Goal: Information Seeking & Learning: Learn about a topic

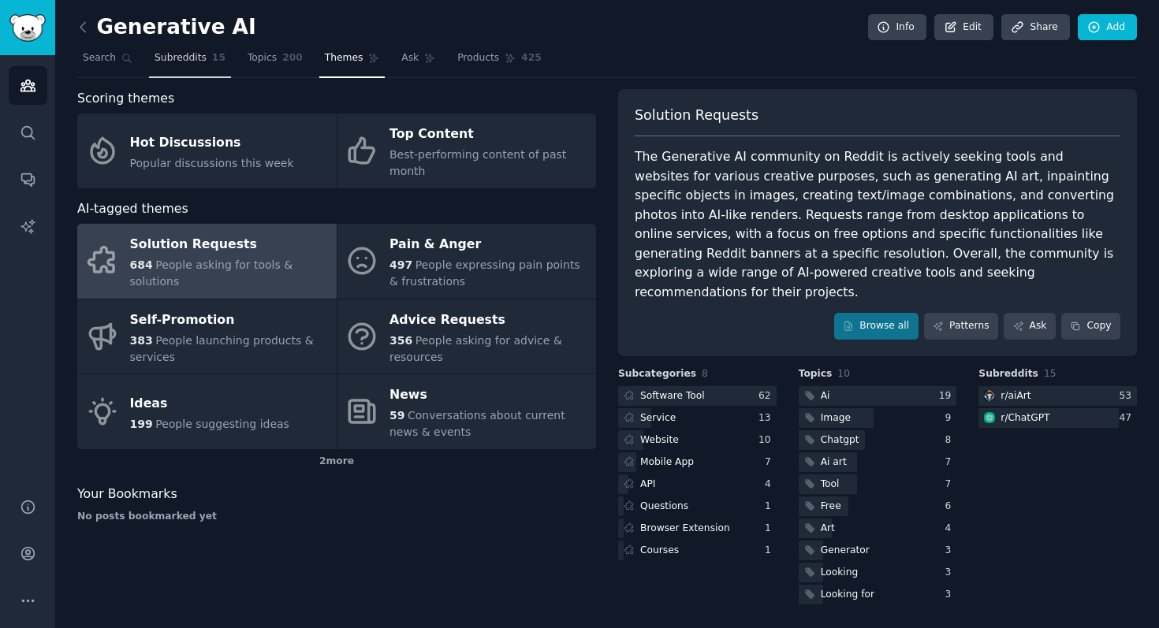
click at [172, 59] on span "Subreddits" at bounding box center [180, 58] width 52 height 14
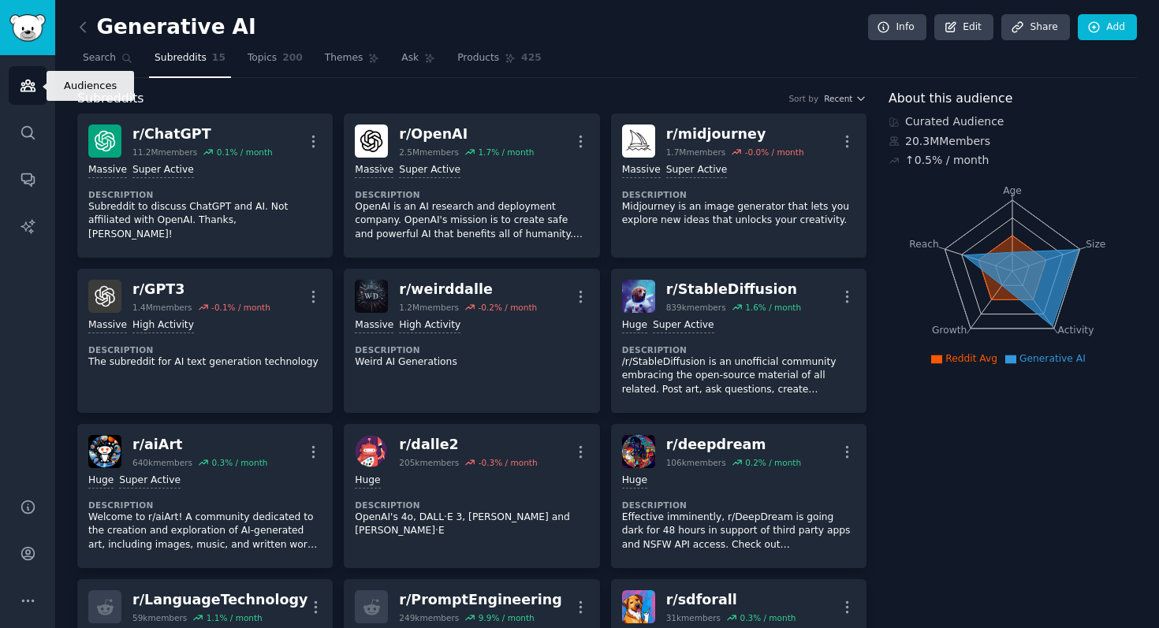
click at [32, 89] on icon "Sidebar" at bounding box center [28, 85] width 17 height 17
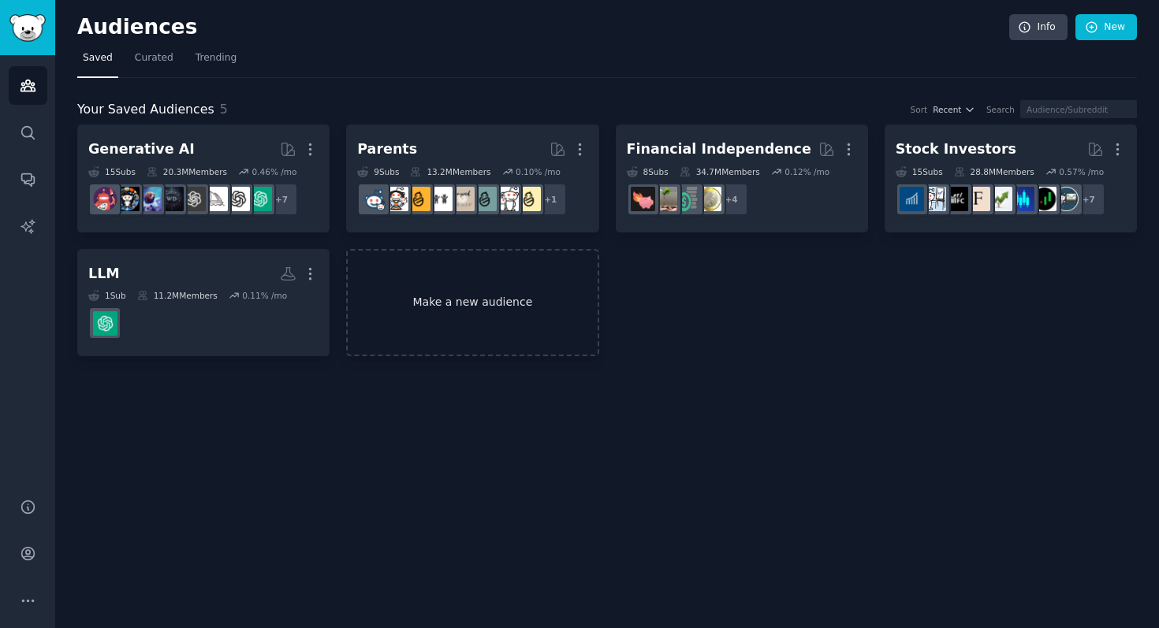
click at [437, 302] on link "Make a new audience" at bounding box center [472, 303] width 252 height 108
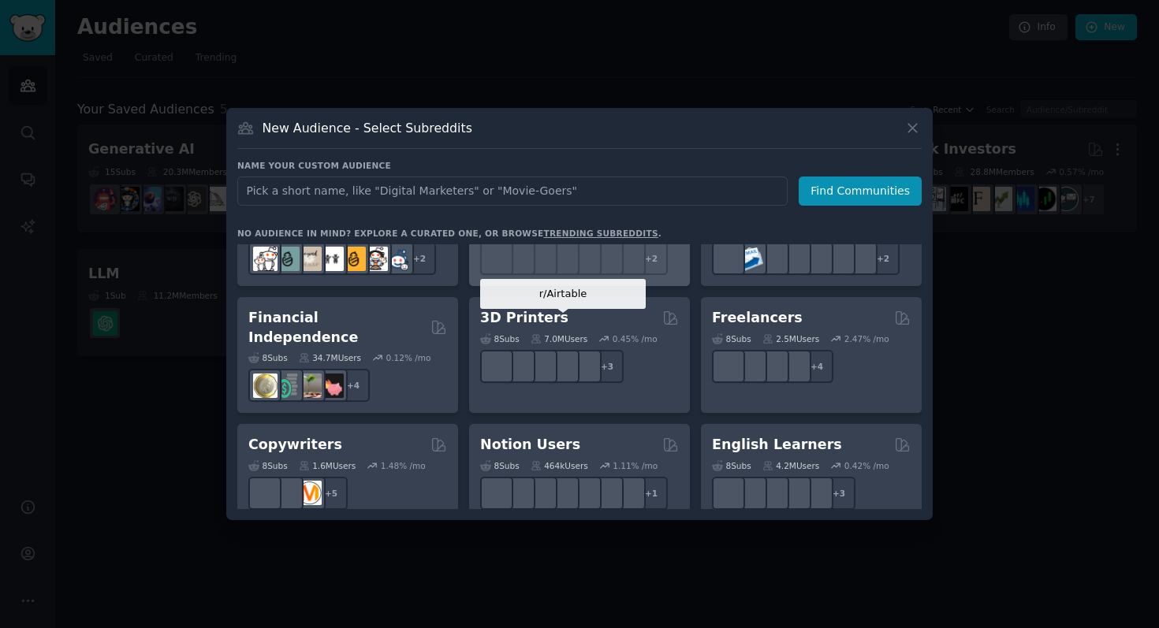
scroll to position [811, 0]
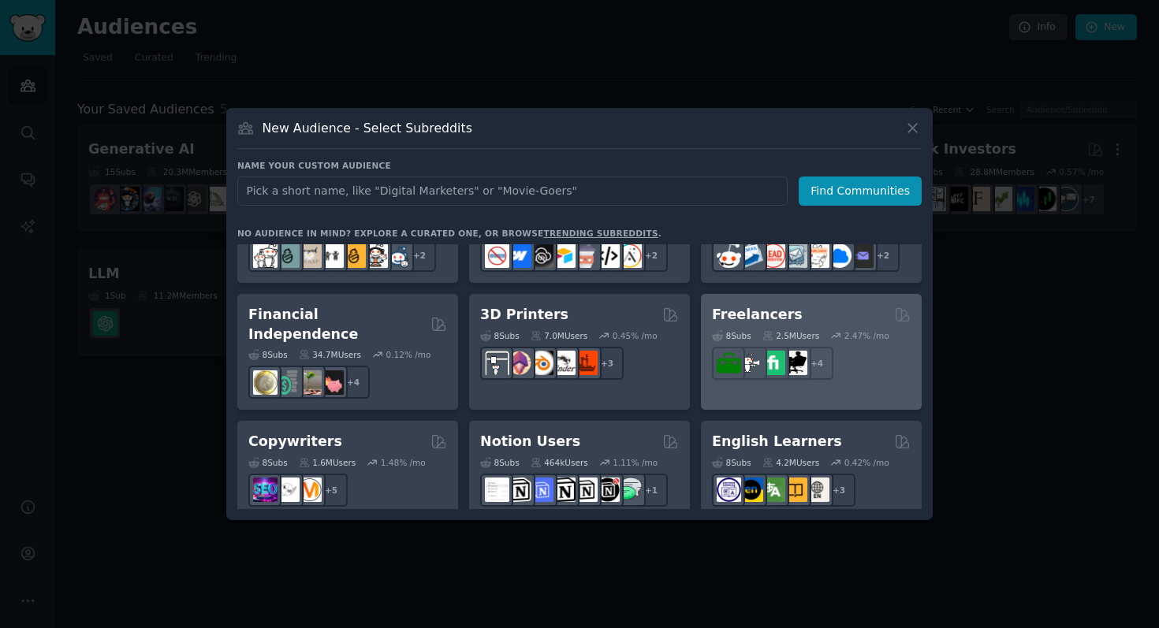
click at [832, 310] on div "Freelancers" at bounding box center [811, 315] width 199 height 20
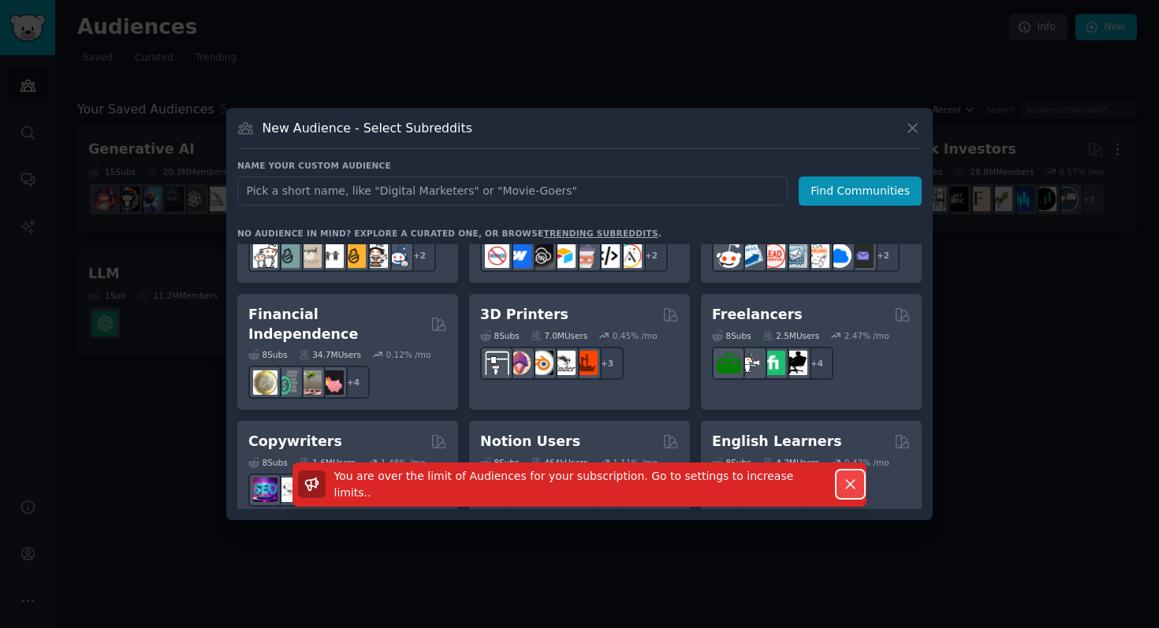
click at [845, 486] on icon "button" at bounding box center [850, 484] width 17 height 17
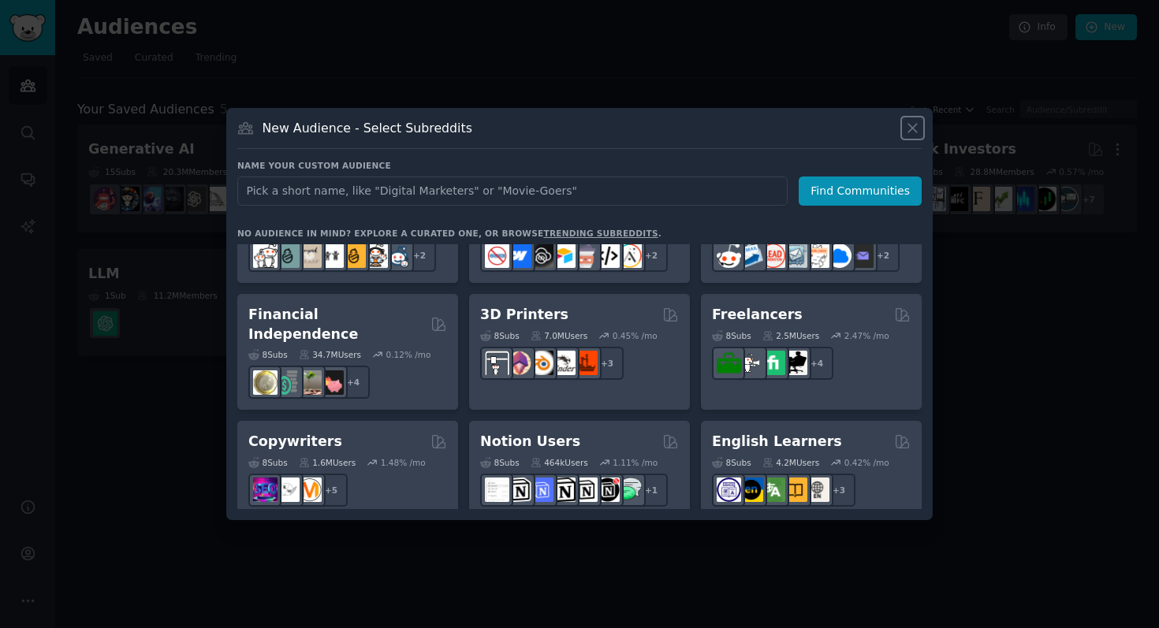
click at [913, 128] on icon at bounding box center [912, 128] width 9 height 9
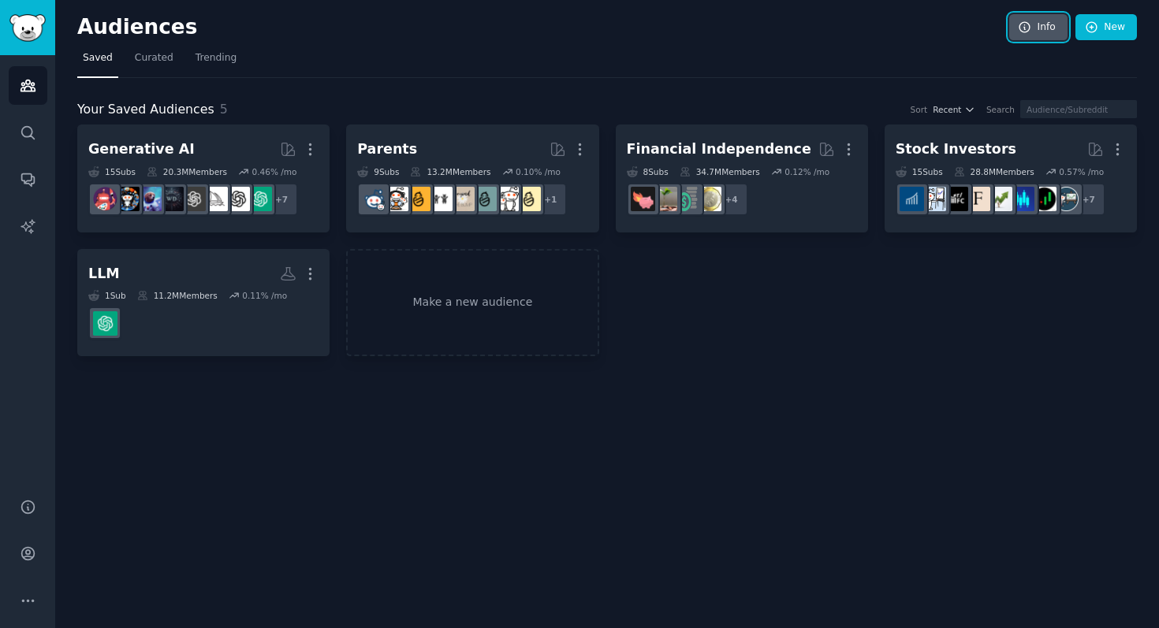
click at [1045, 22] on link "Info" at bounding box center [1038, 27] width 58 height 27
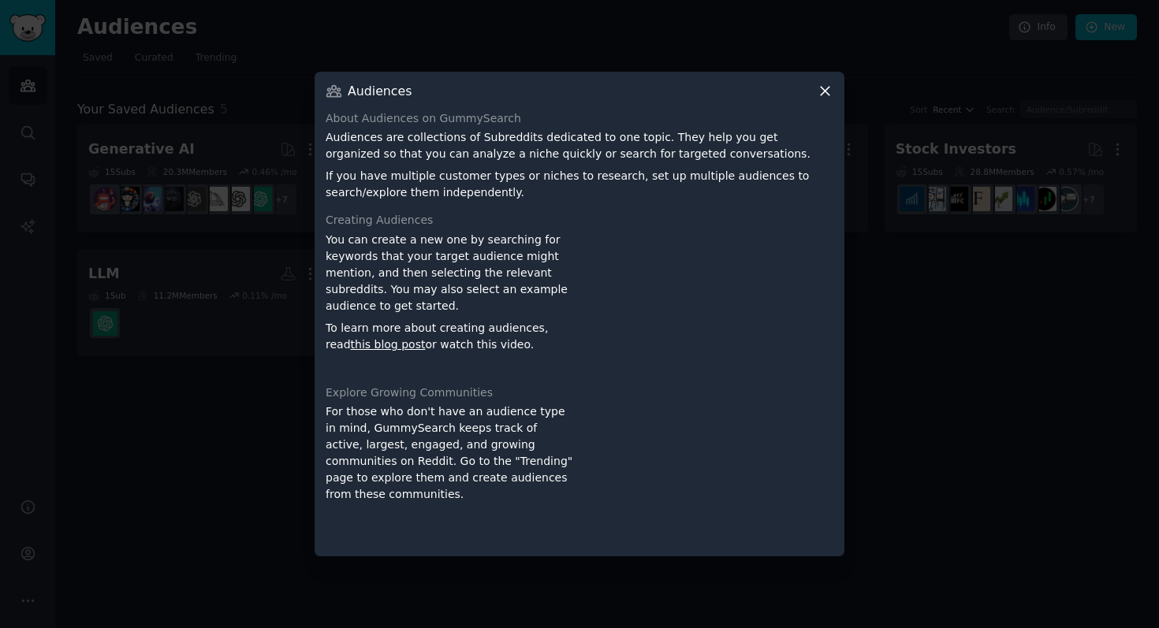
click at [826, 91] on icon at bounding box center [825, 91] width 9 height 9
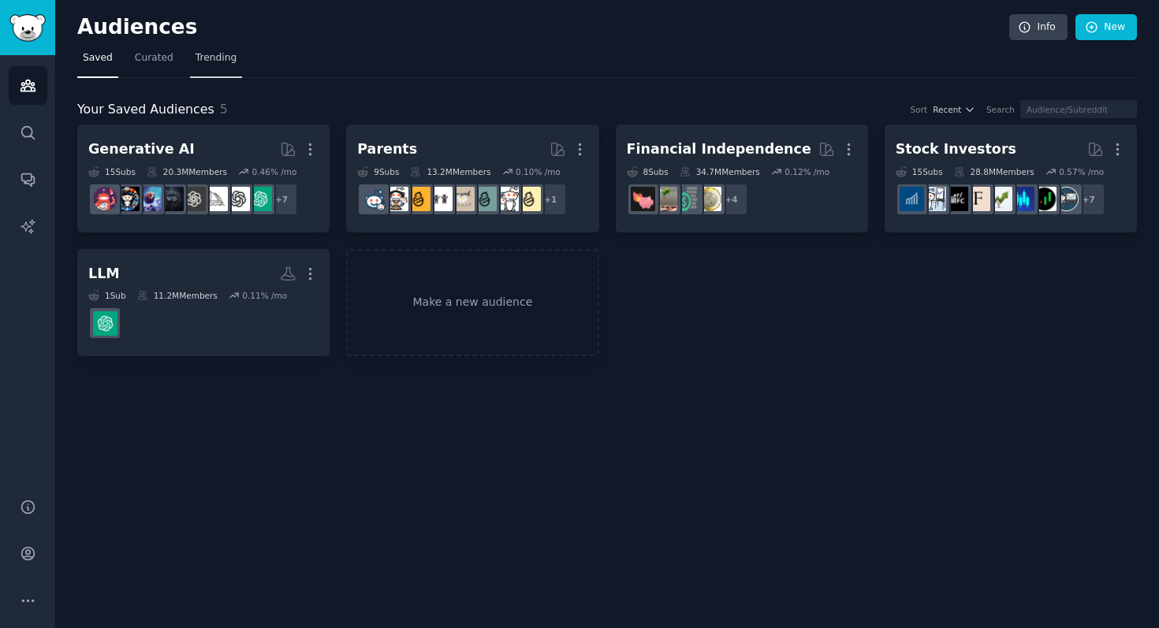
click at [218, 58] on span "Trending" at bounding box center [215, 58] width 41 height 14
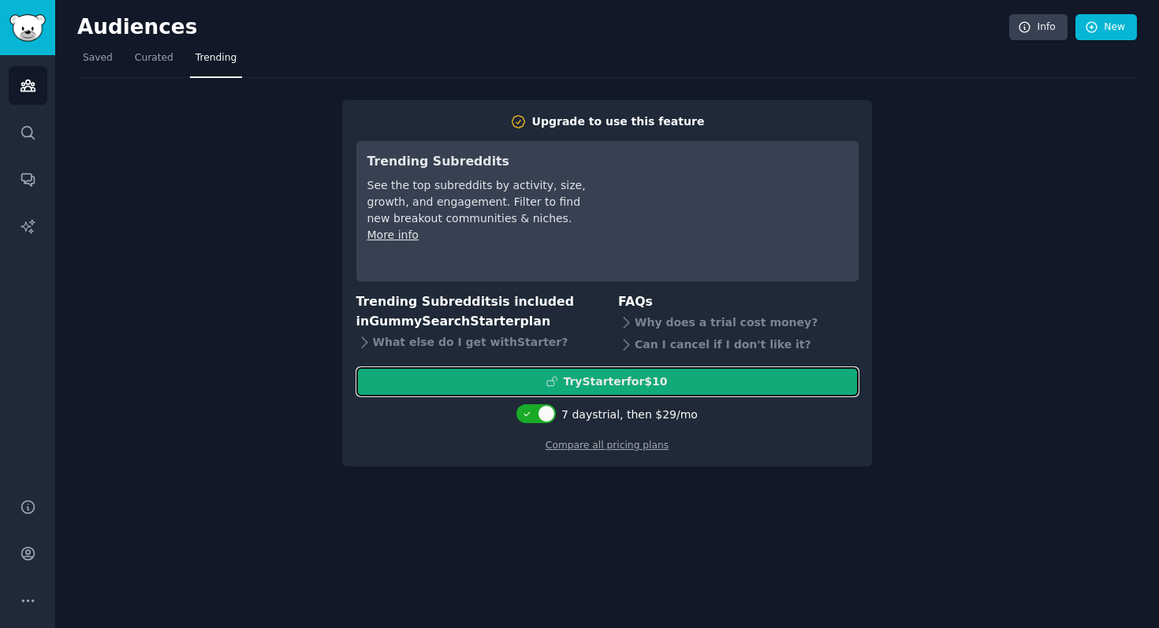
click at [575, 383] on div "Try Starter for $10" at bounding box center [615, 382] width 104 height 17
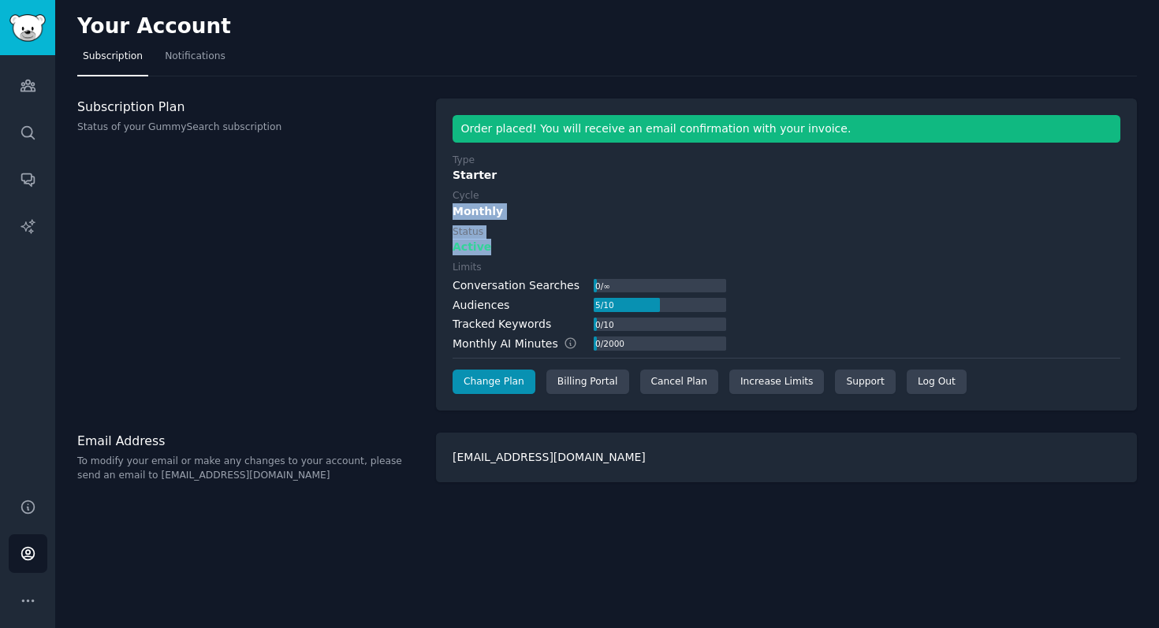
drag, startPoint x: 454, startPoint y: 213, endPoint x: 549, endPoint y: 249, distance: 102.0
type textarea "Monthly Status Active"
click at [549, 249] on div "Type Starter Cycle Monthly Status Active Limits Conversation Searches 0 / ∞ Aud…" at bounding box center [786, 274] width 668 height 241
click at [560, 277] on div "Conversation Searches" at bounding box center [515, 285] width 127 height 17
drag, startPoint x: 555, startPoint y: 287, endPoint x: 653, endPoint y: 288, distance: 98.5
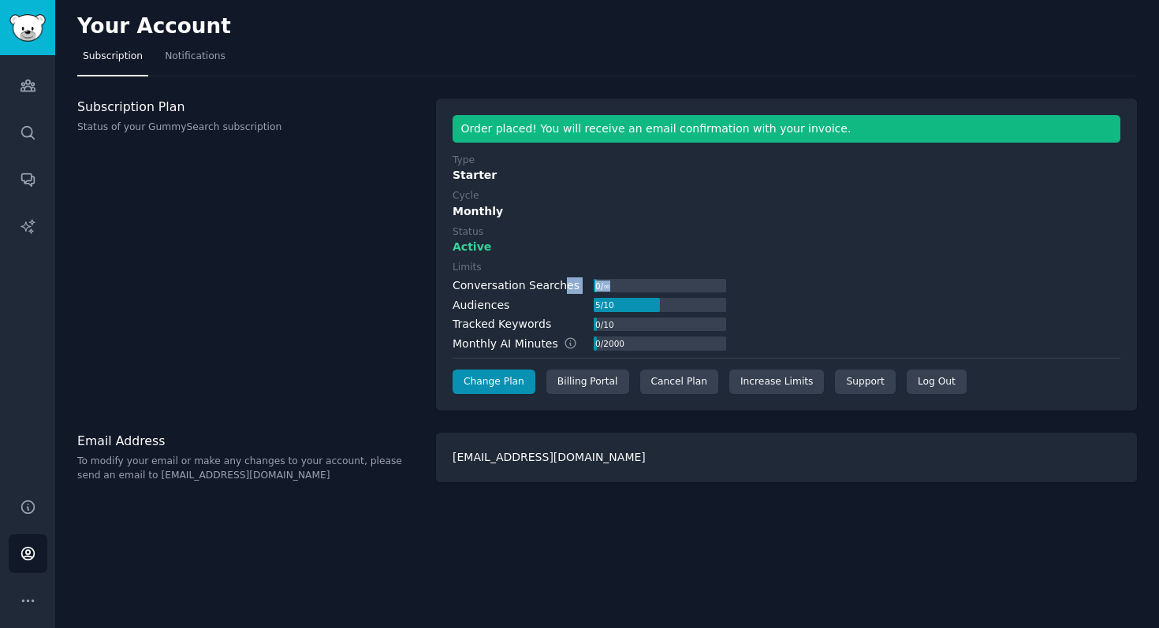
click at [653, 288] on div "Conversation Searches 0 / ∞" at bounding box center [589, 285] width 274 height 17
click at [605, 308] on div "5 / 10" at bounding box center [604, 305] width 21 height 14
drag, startPoint x: 586, startPoint y: 310, endPoint x: 665, endPoint y: 314, distance: 79.7
click at [665, 314] on div "Conversation Searches 0 / ∞ Audiences 5 / 10 Tracked Keywords 0 / 10 Monthly AI…" at bounding box center [589, 314] width 274 height 75
click at [604, 318] on div "0 / 10" at bounding box center [604, 325] width 21 height 14
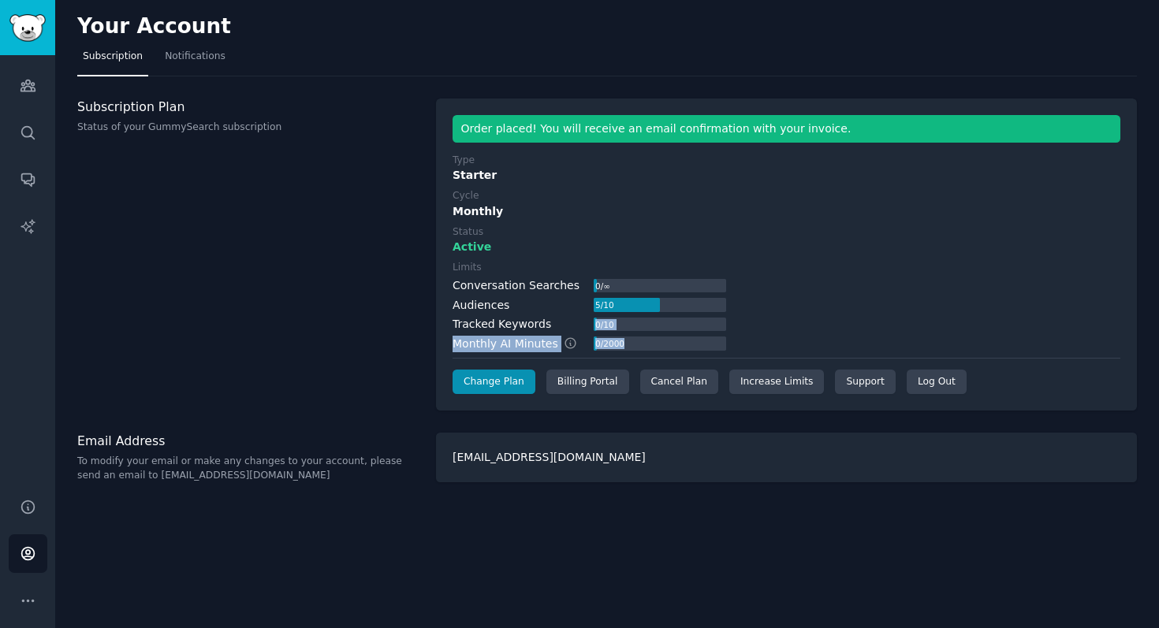
drag, startPoint x: 586, startPoint y: 327, endPoint x: 675, endPoint y: 333, distance: 89.3
click at [675, 333] on div "Conversation Searches 0 / ∞ Audiences 5 / 10 Tracked Keywords 0 / 10 Monthly AI…" at bounding box center [589, 314] width 274 height 75
click at [653, 350] on div "0 / 2000" at bounding box center [660, 344] width 132 height 14
click at [612, 355] on div "Type Starter Cycle Monthly Status Active Limits Conversation Searches 0 / ∞ Aud…" at bounding box center [786, 274] width 668 height 241
click at [606, 345] on div "0 / 2000" at bounding box center [610, 344] width 32 height 14
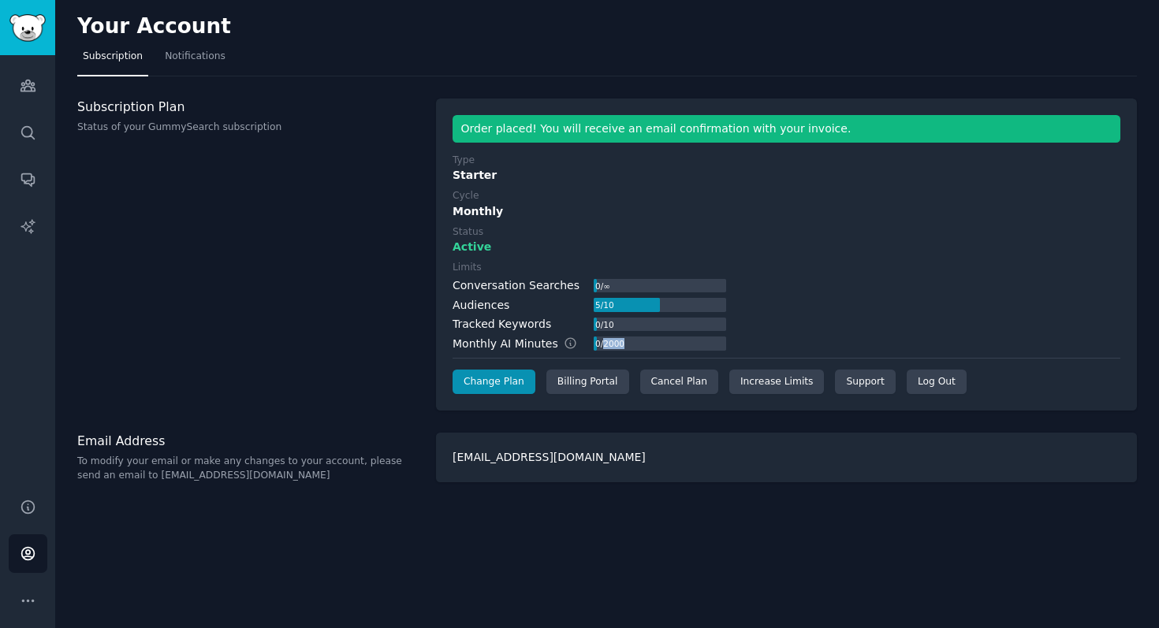
click at [606, 345] on div "0 / 2000" at bounding box center [610, 344] width 32 height 14
click at [773, 381] on link "Increase Limits" at bounding box center [776, 382] width 95 height 25
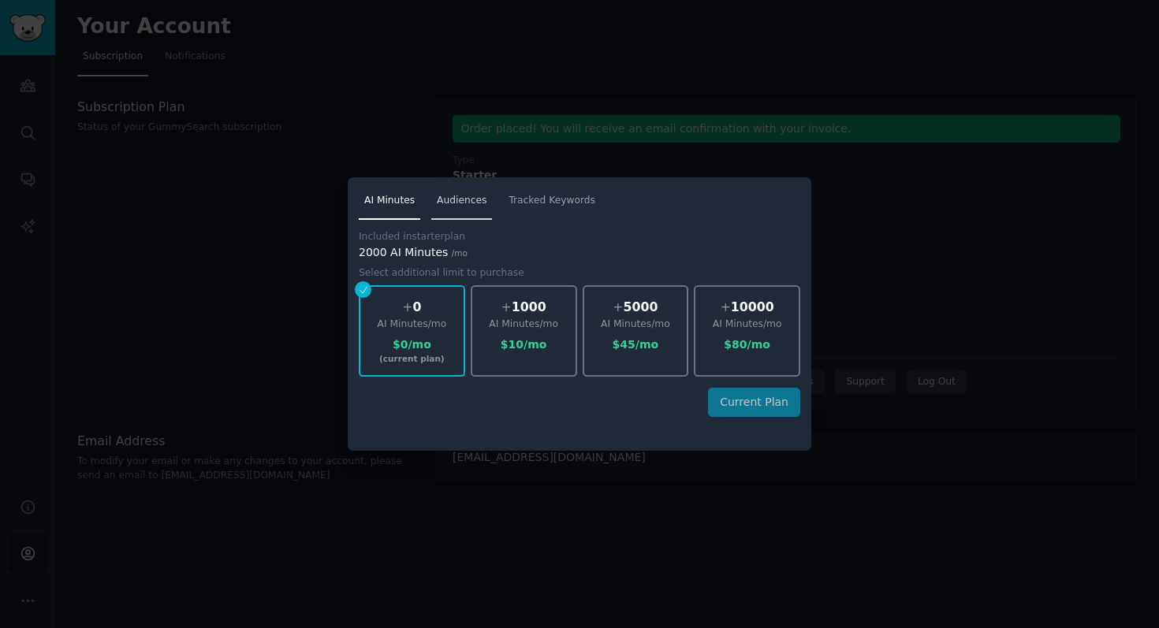
click at [457, 206] on span "Audiences" at bounding box center [462, 201] width 50 height 14
click at [657, 236] on label "Included in starter plan" at bounding box center [579, 237] width 441 height 14
click at [529, 335] on div "+ 5 Audiences $ 10 /mo" at bounding box center [524, 330] width 106 height 91
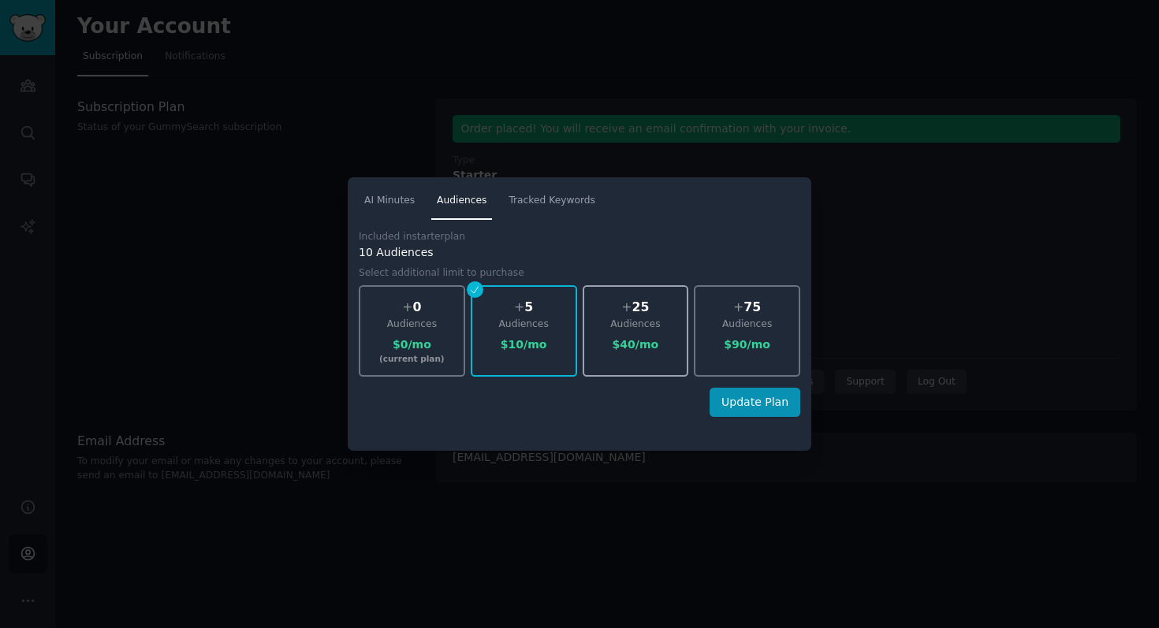
click at [634, 325] on div "Audiences" at bounding box center [635, 325] width 103 height 14
click at [422, 114] on div at bounding box center [579, 314] width 1159 height 628
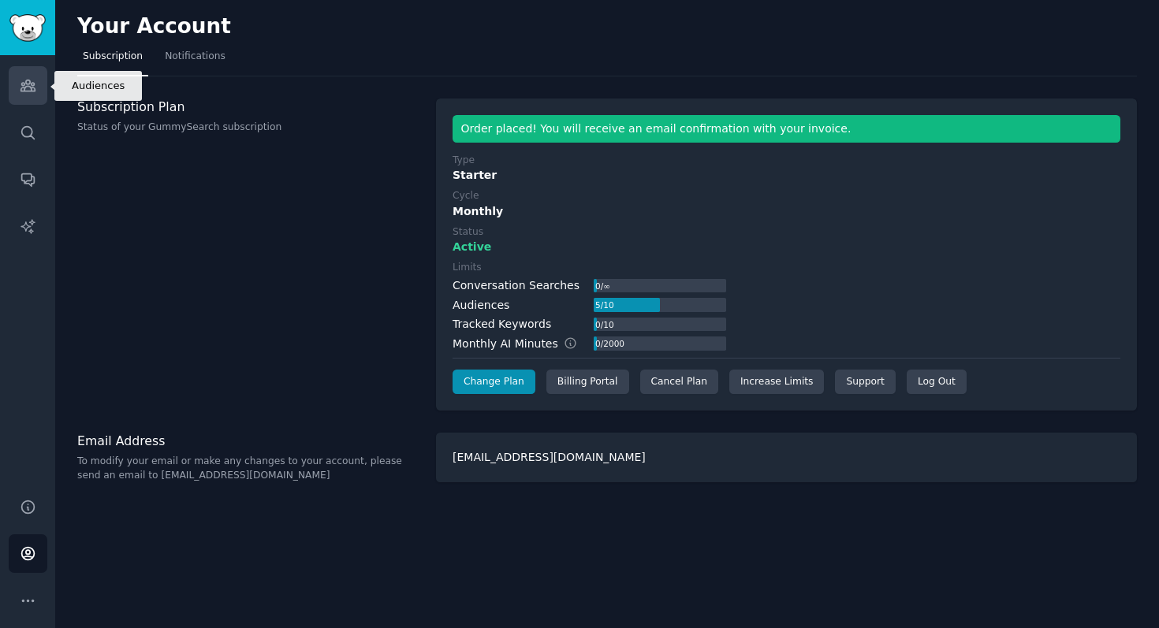
click at [23, 91] on icon "Sidebar" at bounding box center [27, 85] width 14 height 11
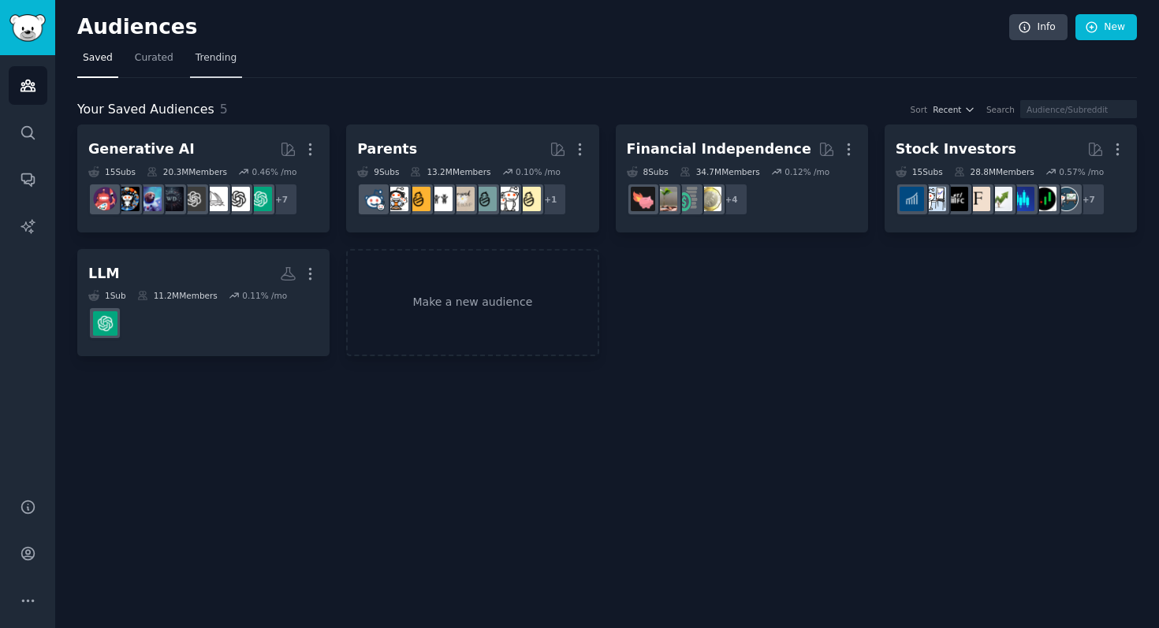
click at [210, 65] on link "Trending" at bounding box center [216, 62] width 52 height 32
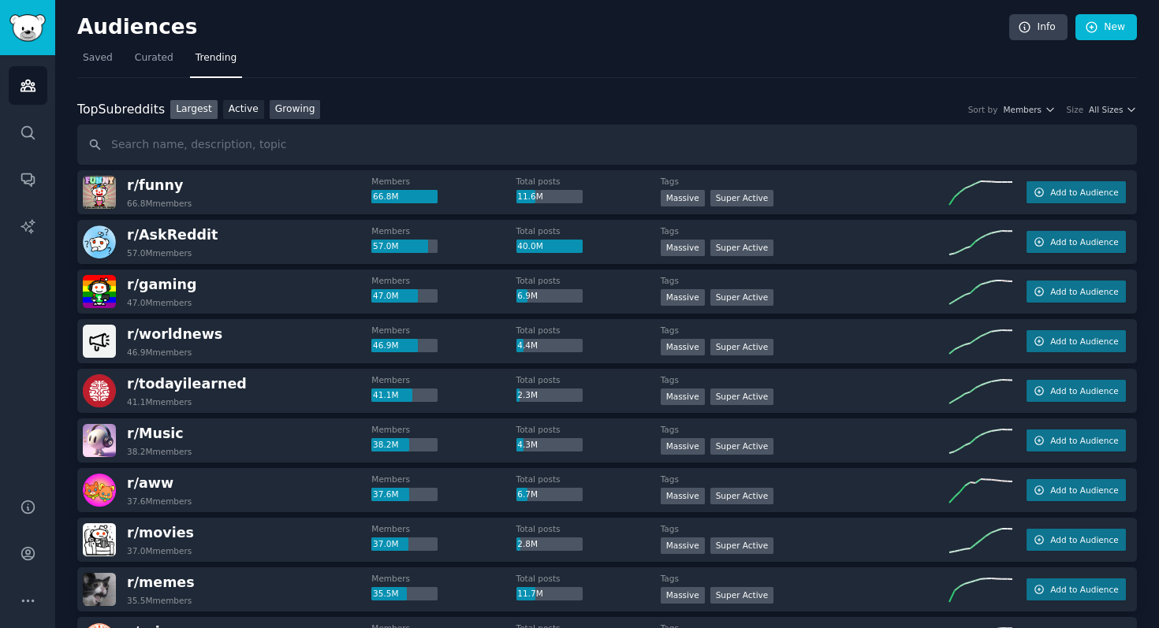
click at [293, 110] on link "Growing" at bounding box center [295, 110] width 51 height 20
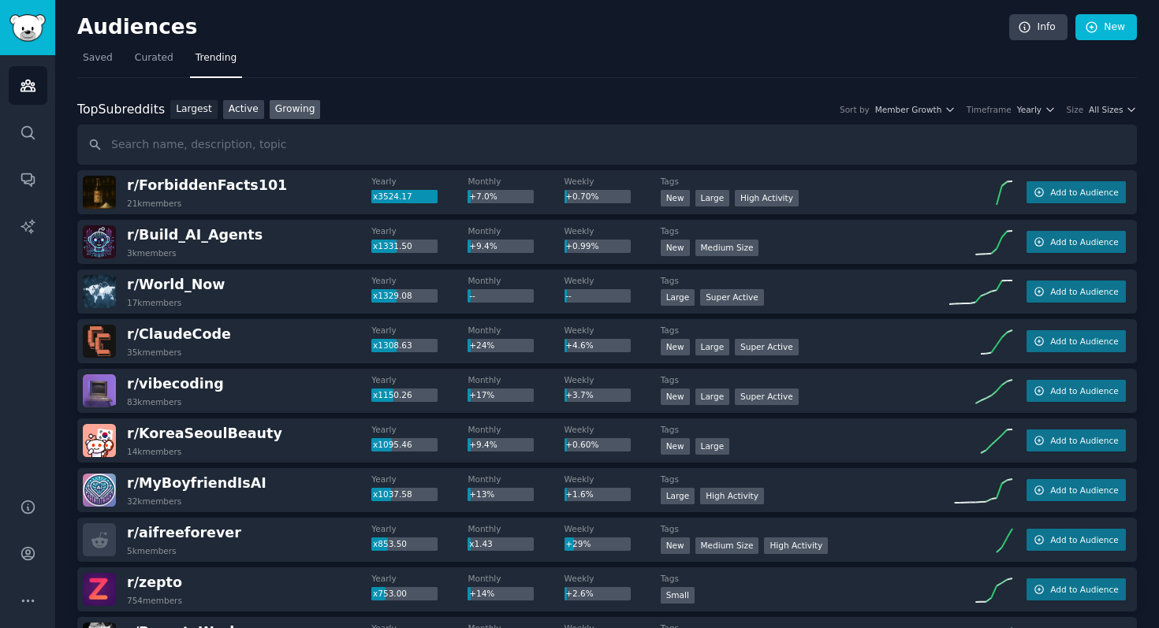
click at [243, 106] on link "Active" at bounding box center [243, 110] width 41 height 20
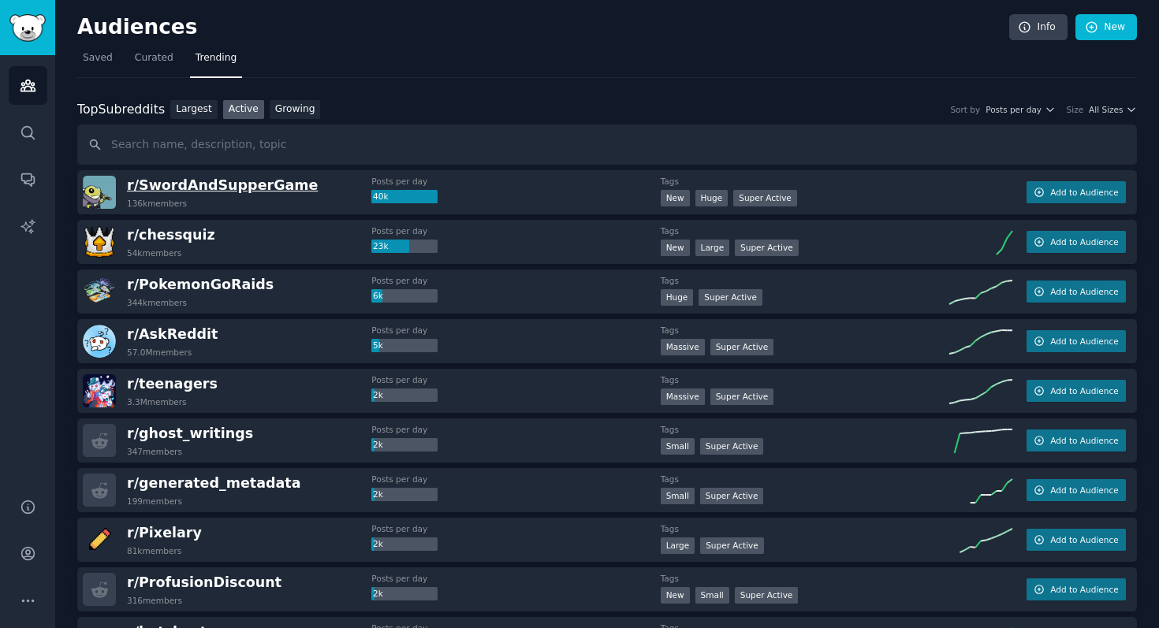
click at [260, 184] on span "r/ SwordAndSupperGame" at bounding box center [222, 185] width 191 height 16
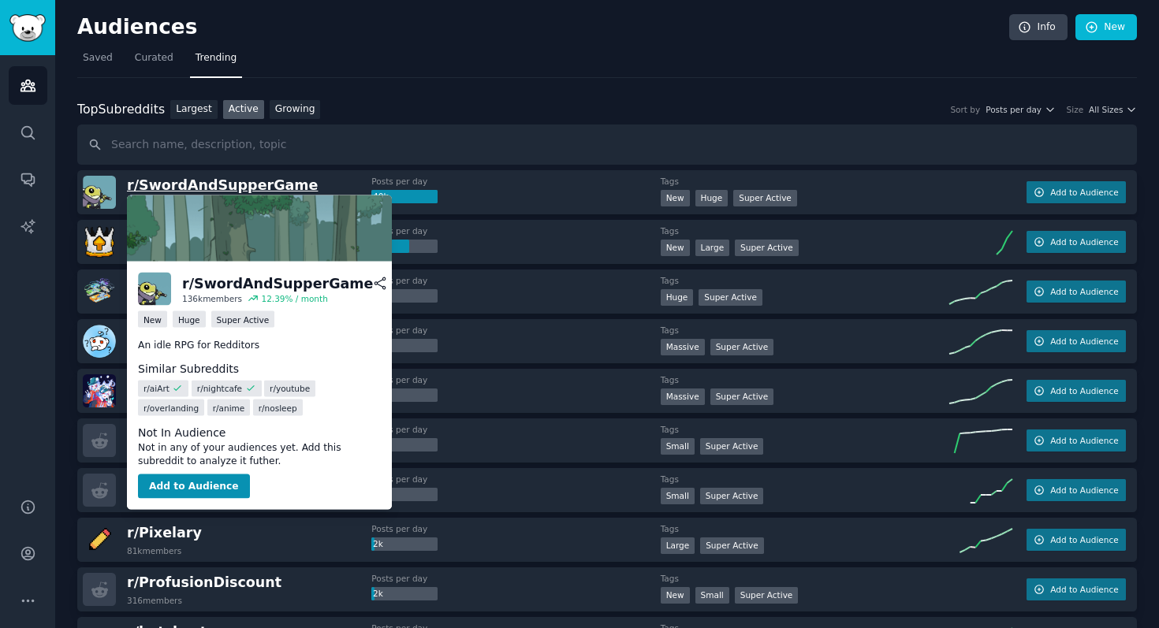
click at [269, 185] on span "r/ SwordAndSupperGame" at bounding box center [222, 185] width 191 height 16
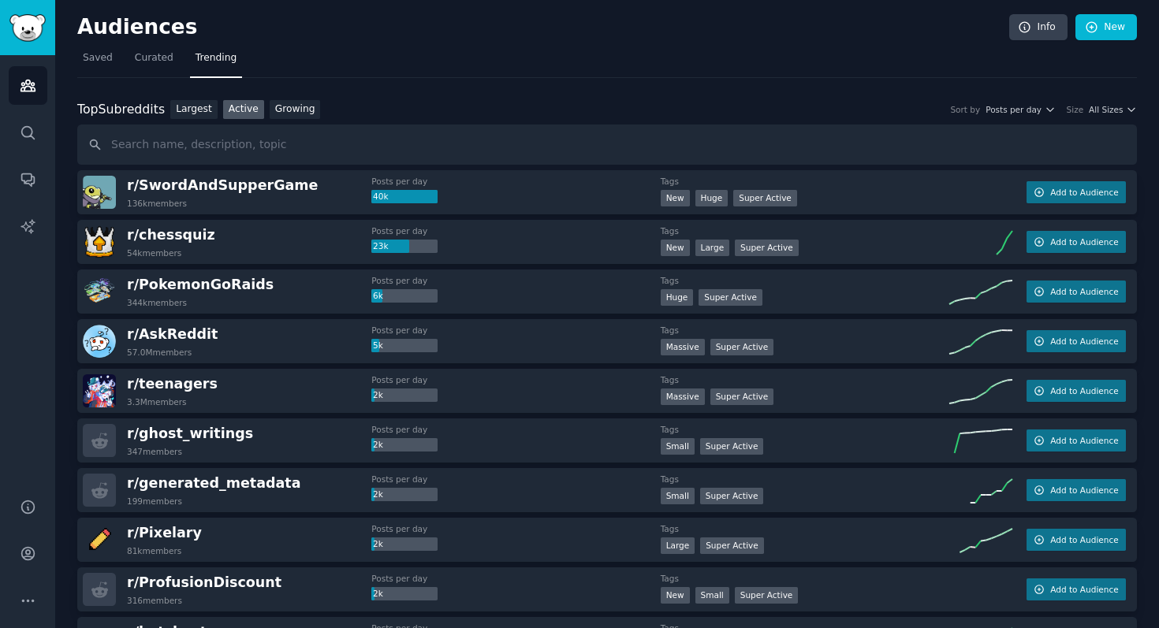
click at [393, 195] on div "40k" at bounding box center [404, 197] width 66 height 14
click at [110, 191] on img at bounding box center [99, 192] width 33 height 33
click at [162, 183] on span "r/ SwordAndSupperGame" at bounding box center [222, 185] width 191 height 16
click at [314, 146] on input "text" at bounding box center [606, 145] width 1059 height 40
drag, startPoint x: 295, startPoint y: 186, endPoint x: 119, endPoint y: 186, distance: 175.8
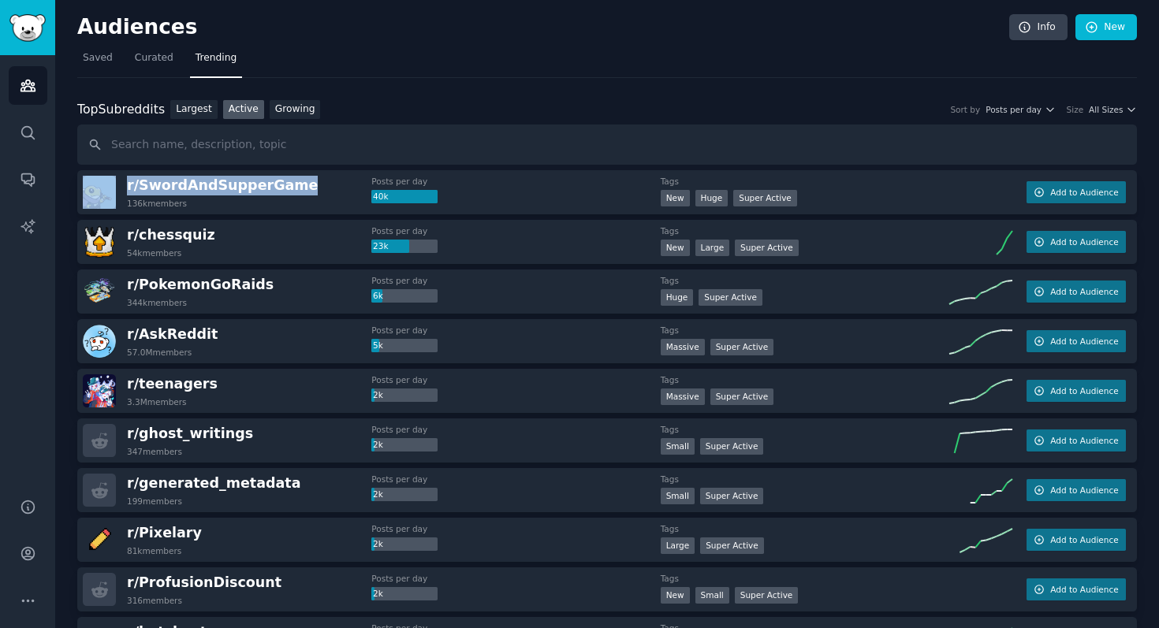
click at [119, 186] on div "r/ SwordAndSupperGame 136k members" at bounding box center [227, 192] width 288 height 33
copy div "r/ SwordAndSupperGame"
click at [188, 104] on link "Largest" at bounding box center [193, 110] width 47 height 20
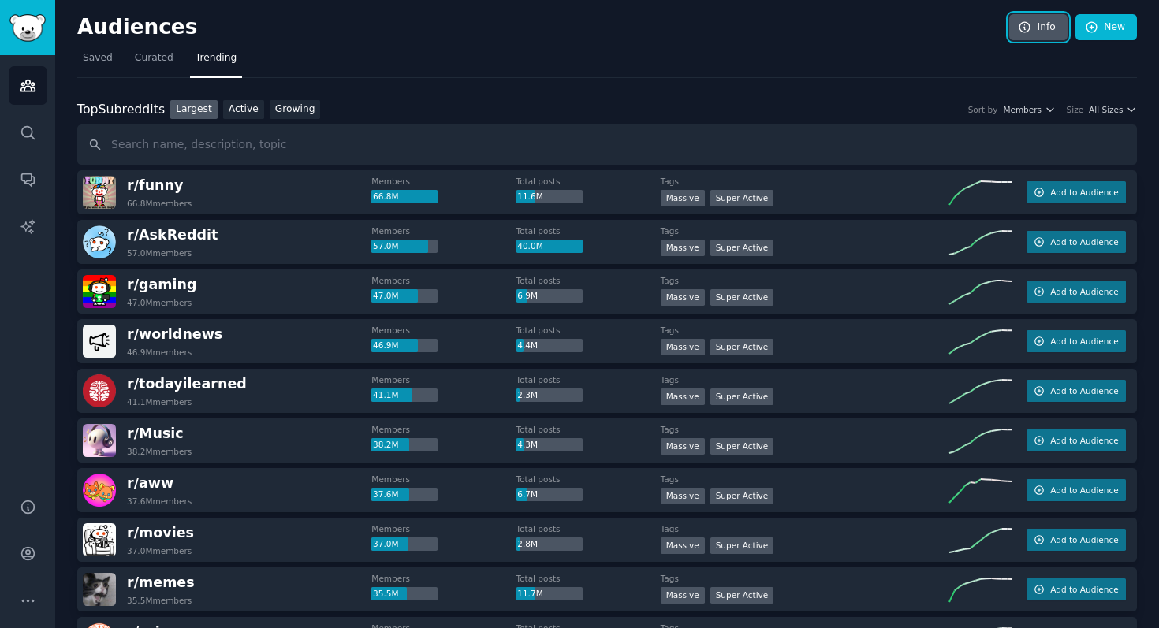
click at [1030, 27] on link "Info" at bounding box center [1038, 27] width 58 height 27
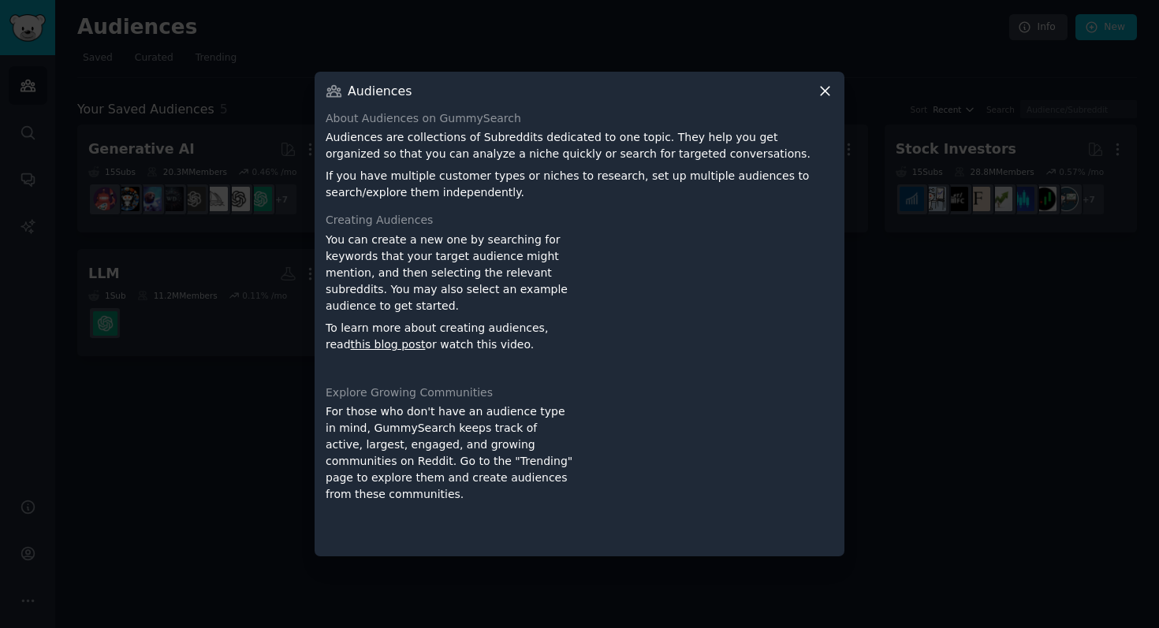
click at [826, 94] on icon at bounding box center [825, 91] width 17 height 17
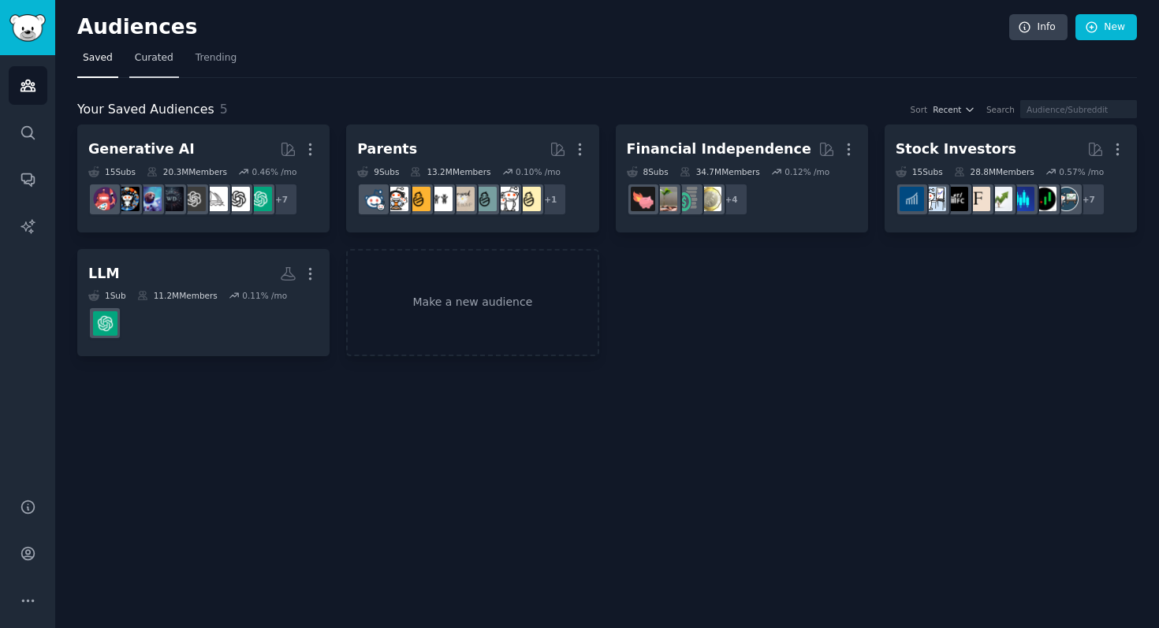
click at [147, 66] on link "Curated" at bounding box center [154, 62] width 50 height 32
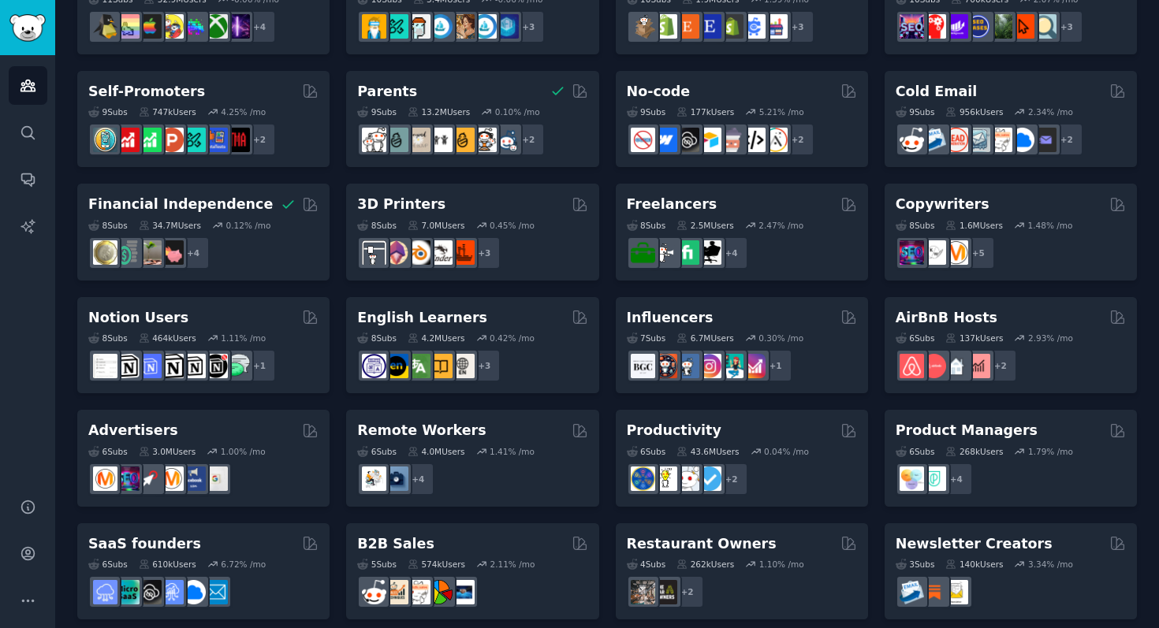
scroll to position [633, 0]
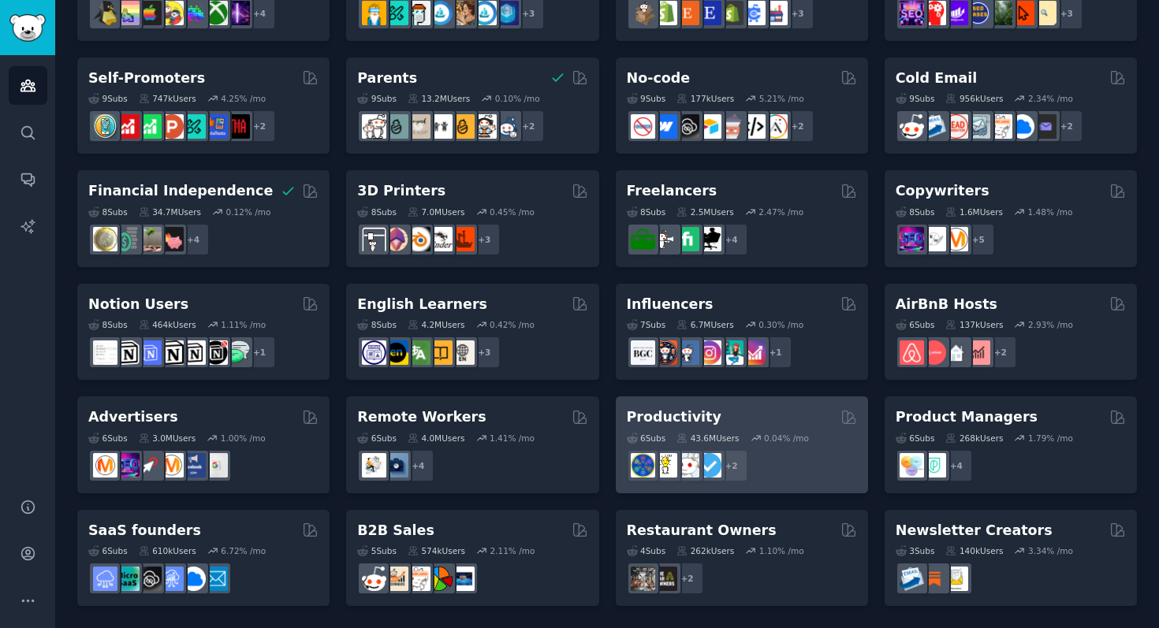
click at [729, 415] on div "Productivity" at bounding box center [742, 417] width 230 height 20
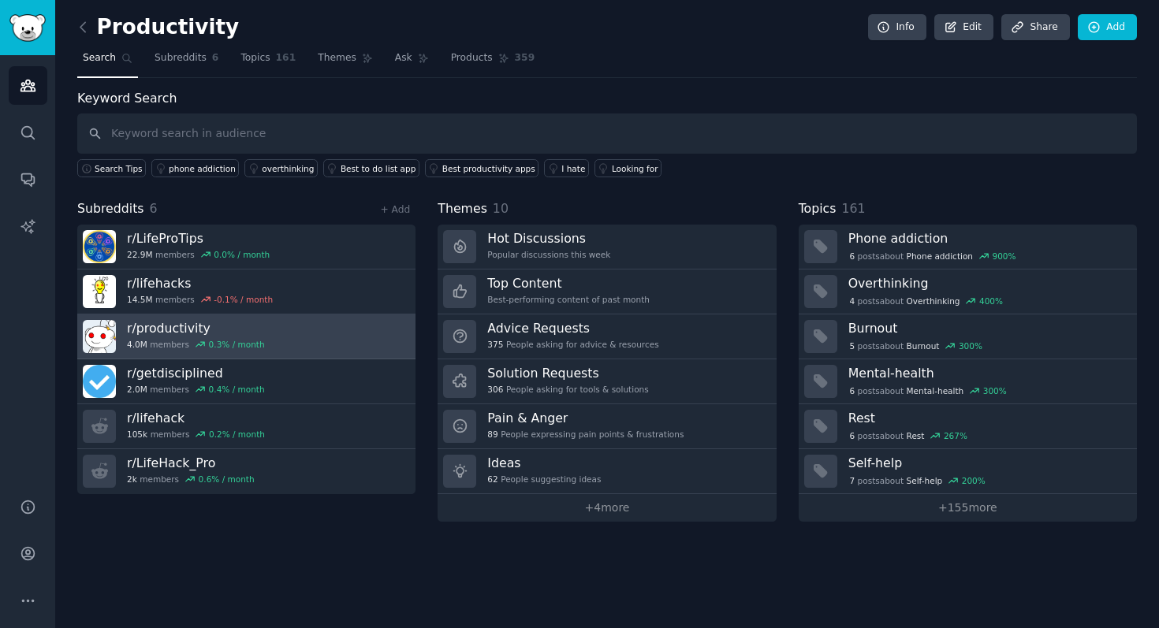
click at [332, 337] on link "r/ productivity 4.0M members 0.3 % / month" at bounding box center [246, 336] width 338 height 45
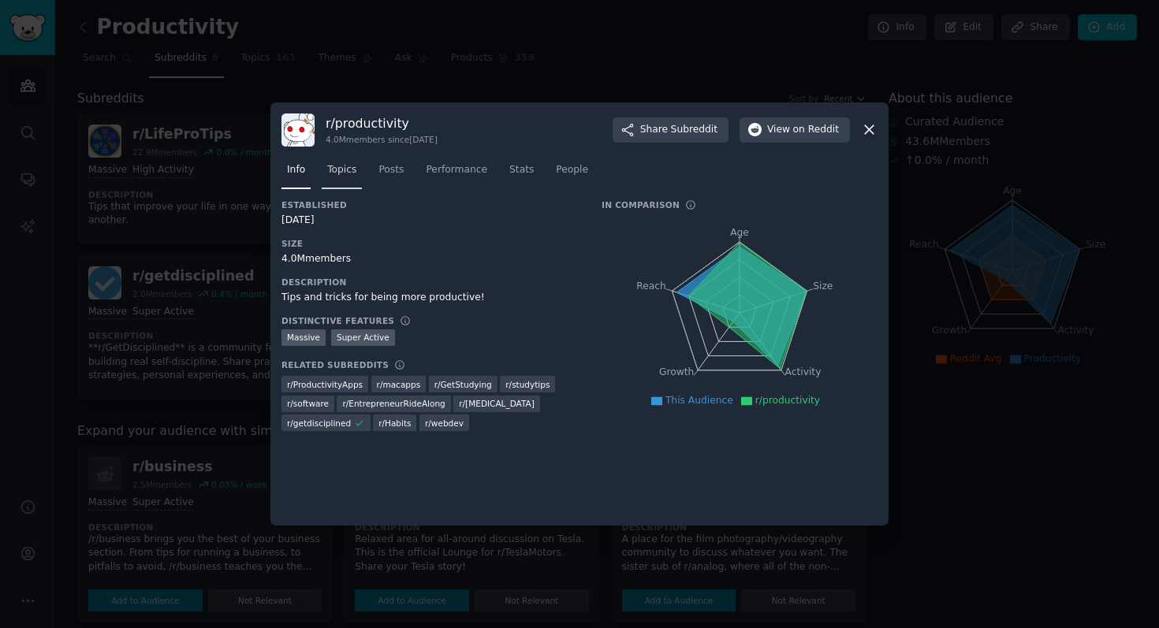
click at [350, 169] on span "Topics" at bounding box center [341, 170] width 29 height 14
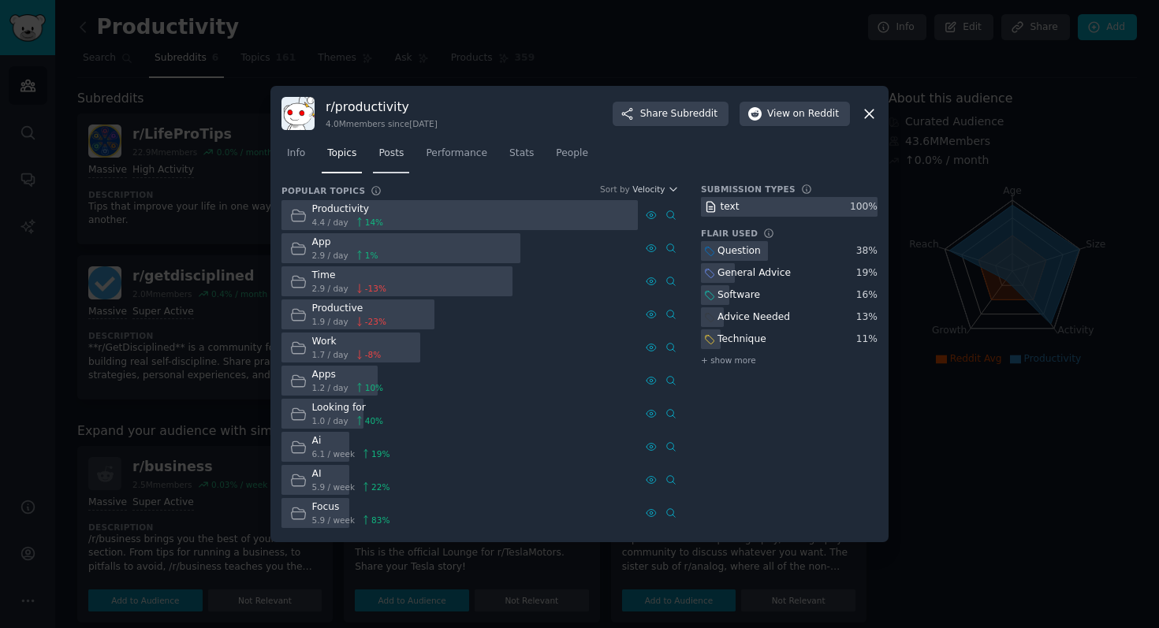
click at [385, 148] on span "Posts" at bounding box center [390, 154] width 25 height 14
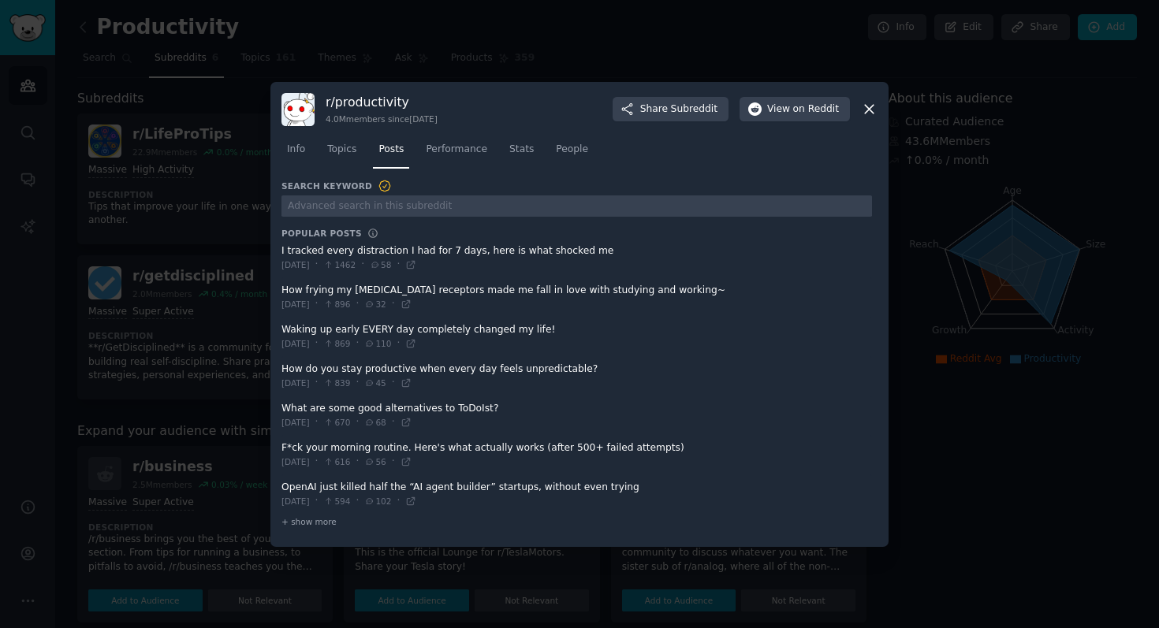
click at [865, 106] on icon at bounding box center [869, 109] width 9 height 9
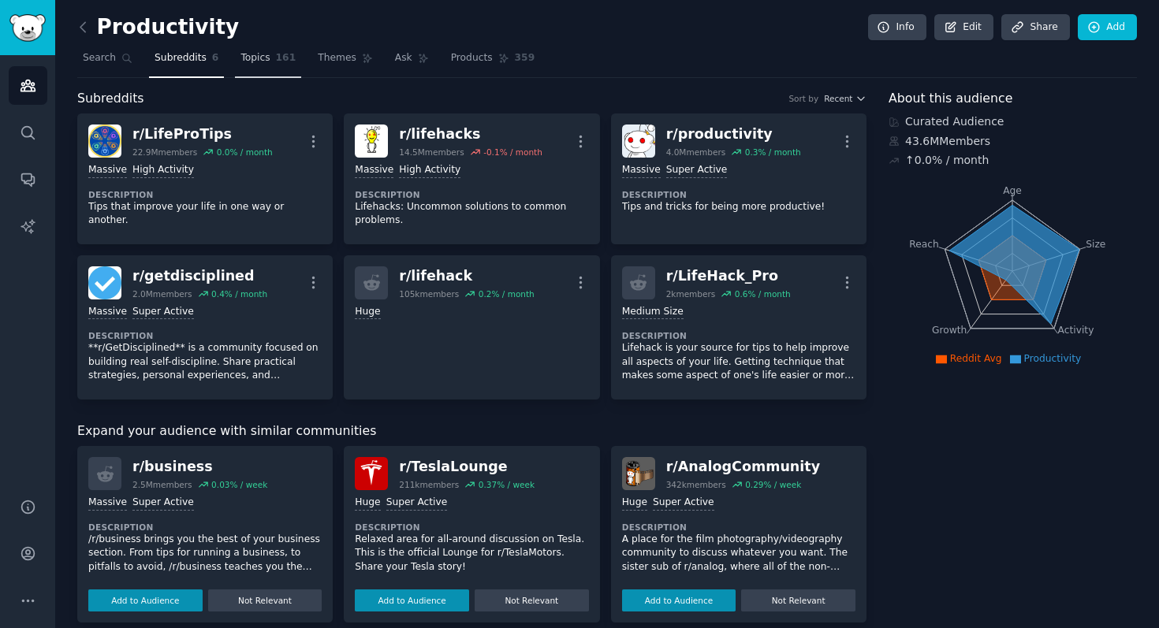
click at [257, 58] on span "Topics" at bounding box center [254, 58] width 29 height 14
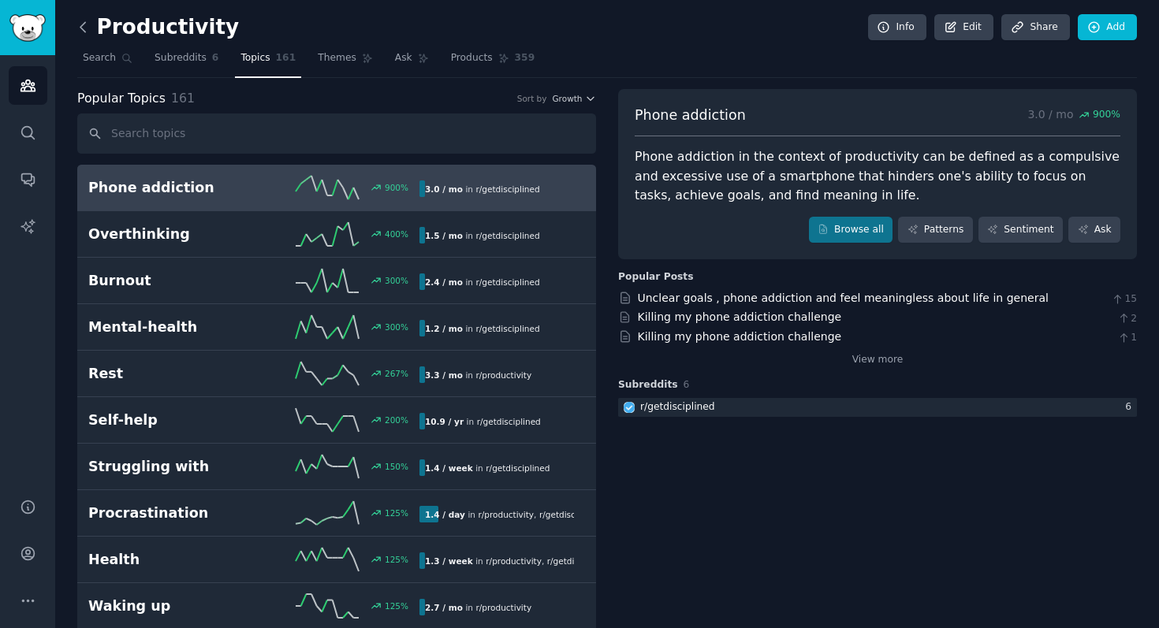
click at [85, 29] on icon at bounding box center [83, 27] width 17 height 17
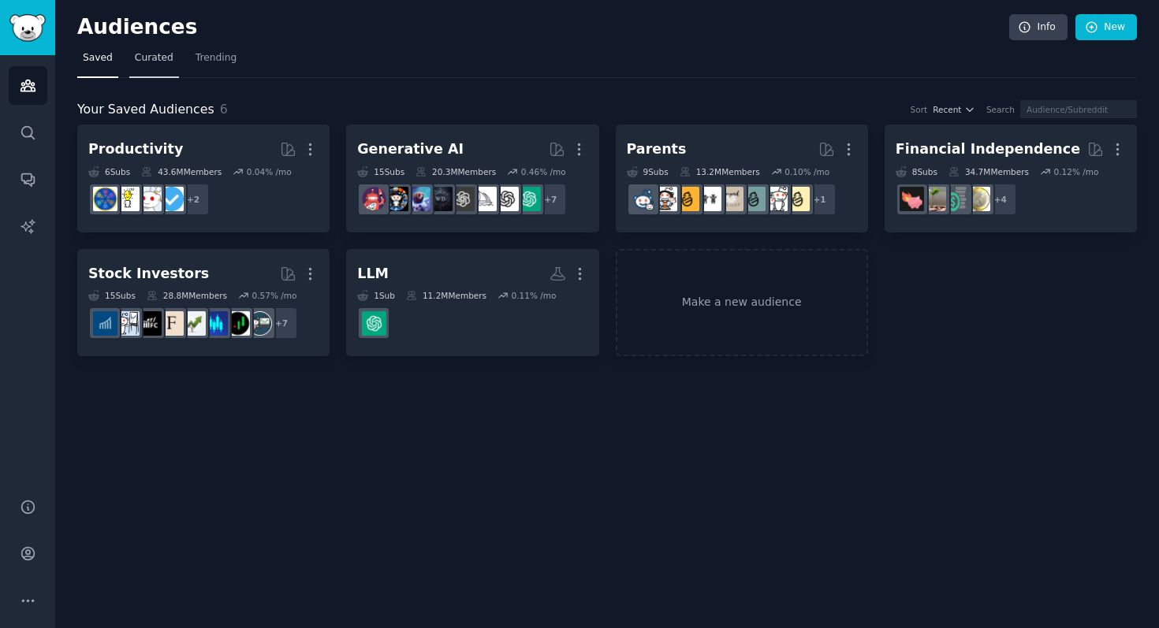
click at [152, 53] on span "Curated" at bounding box center [154, 58] width 39 height 14
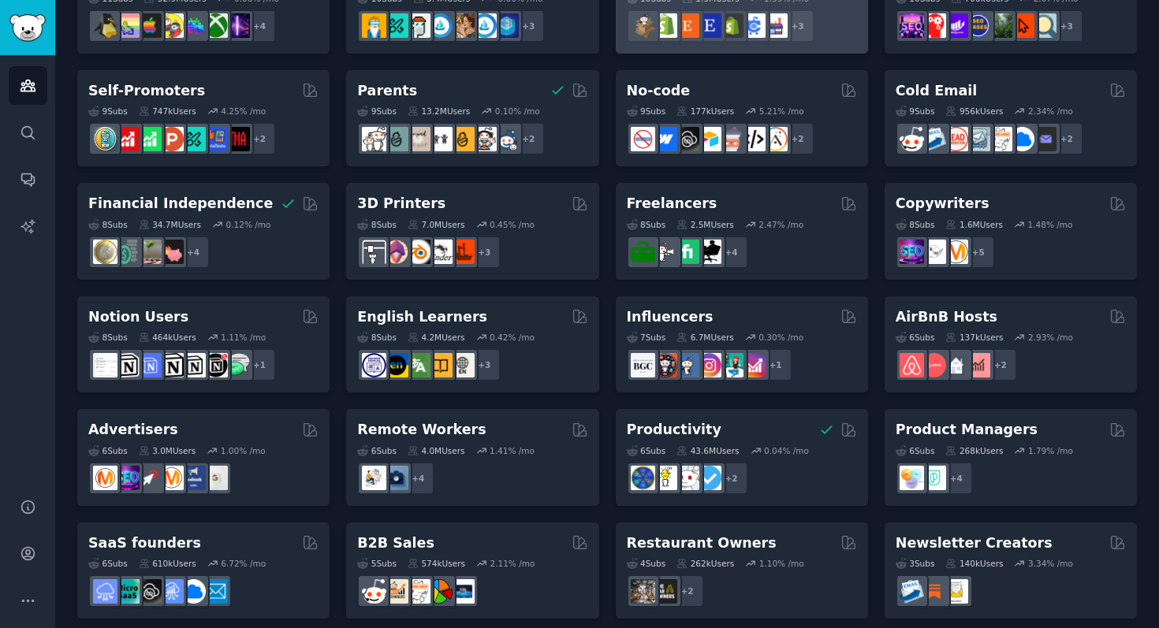
scroll to position [633, 0]
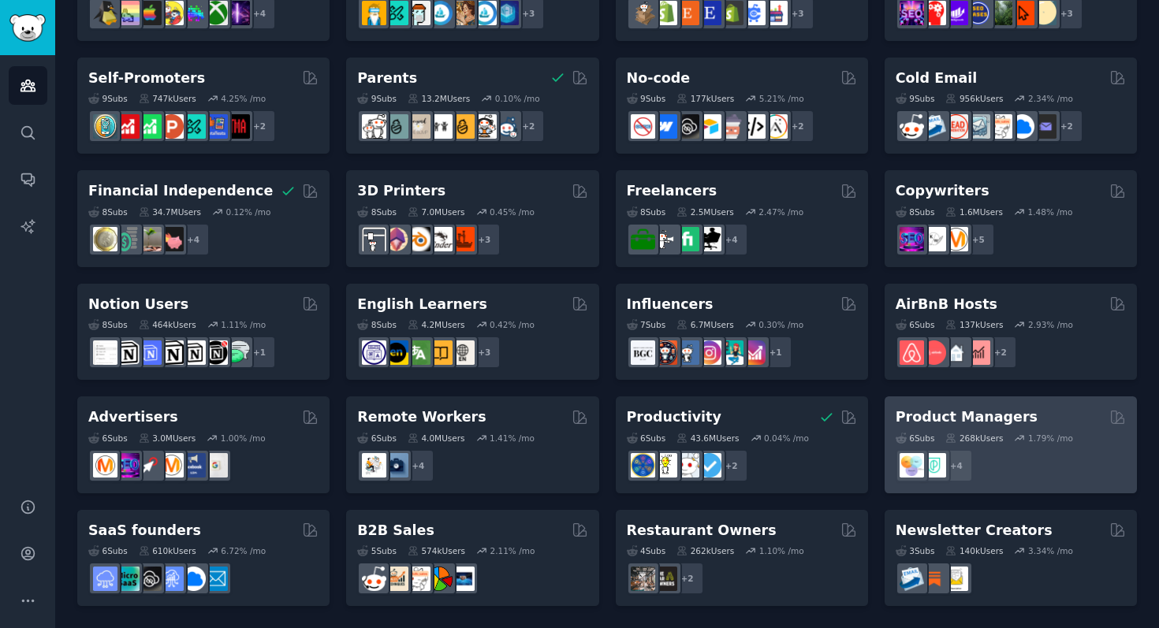
click at [980, 407] on h2 "Product Managers" at bounding box center [966, 417] width 142 height 20
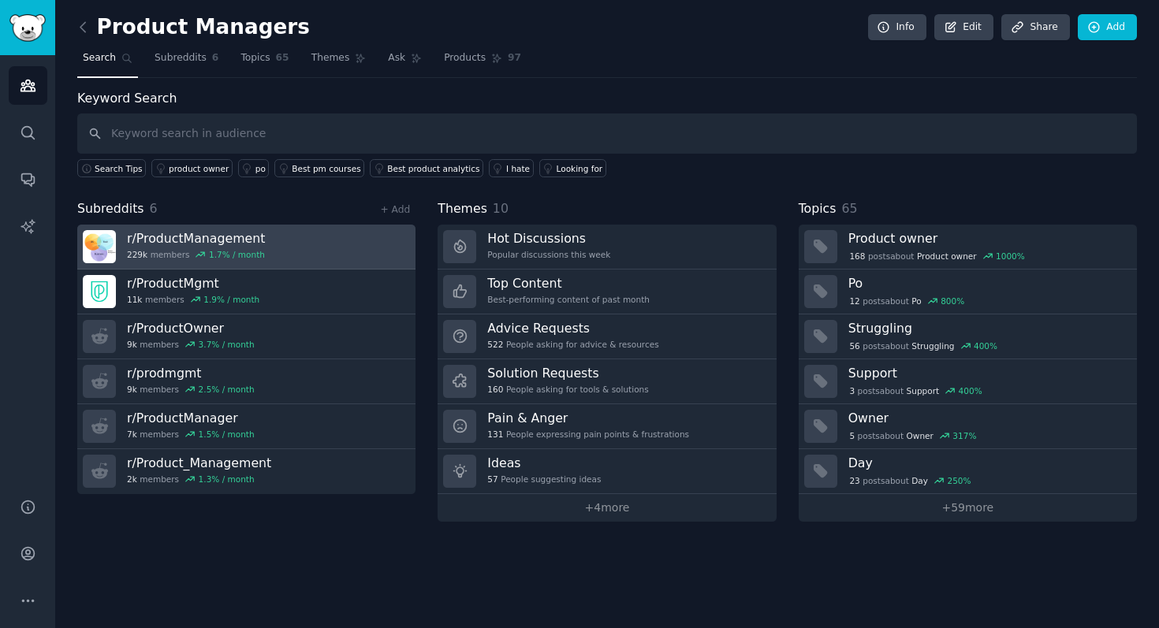
click at [335, 253] on link "r/ ProductManagement 229k members 1.7 % / month" at bounding box center [246, 247] width 338 height 45
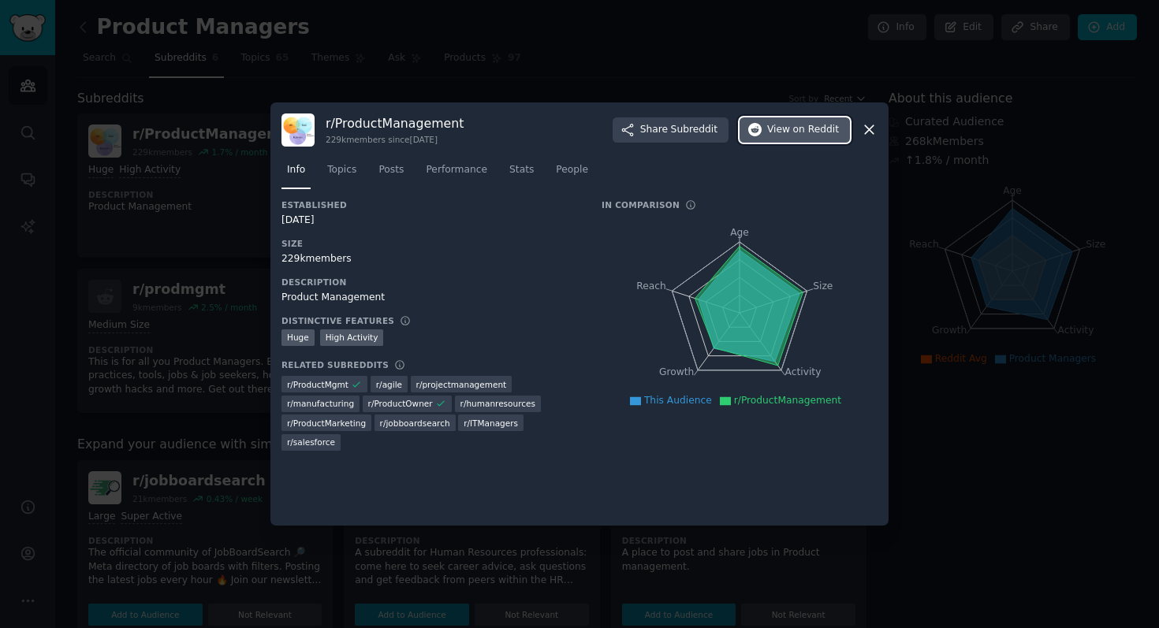
click at [826, 128] on span "on Reddit" at bounding box center [816, 130] width 46 height 14
click at [867, 136] on icon at bounding box center [869, 129] width 17 height 17
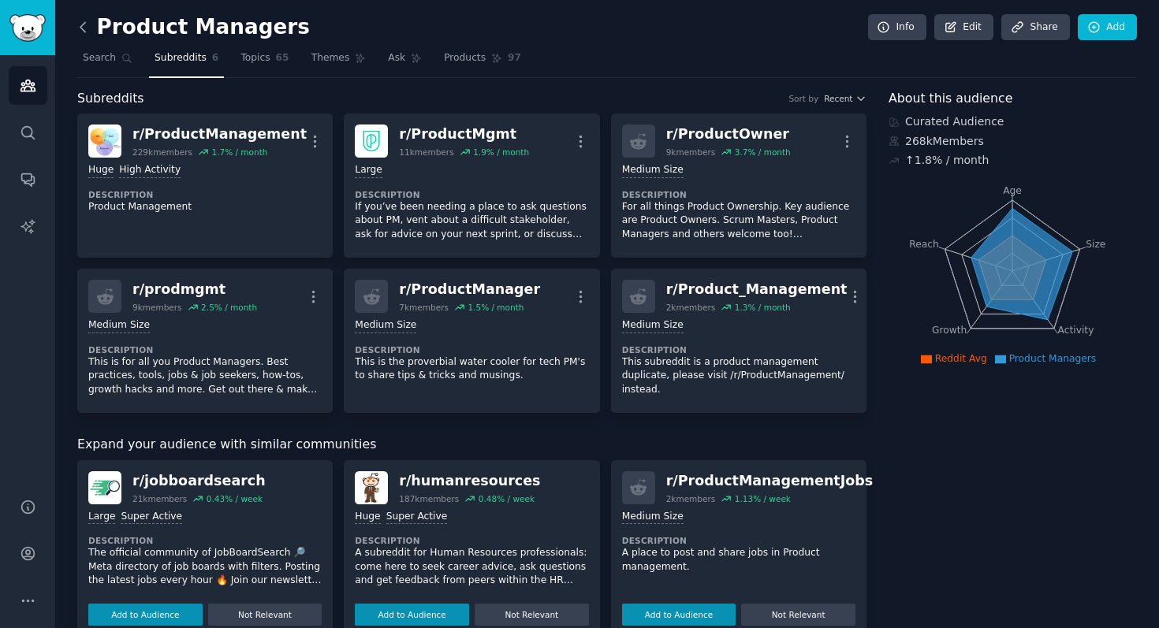
click at [85, 29] on icon at bounding box center [83, 27] width 17 height 17
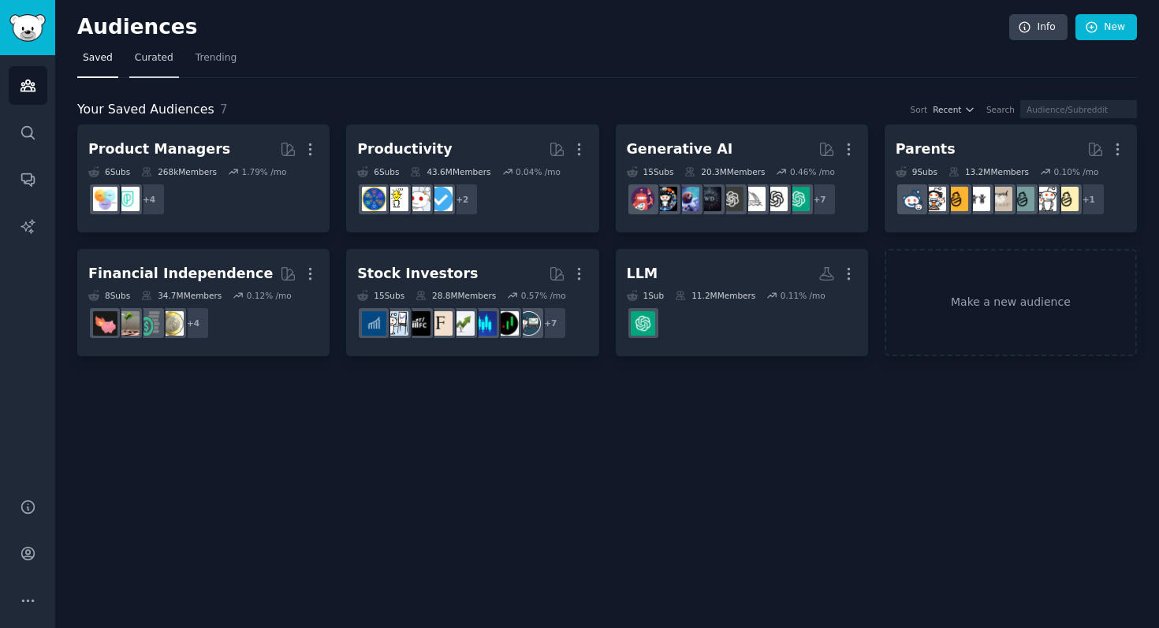
click at [158, 54] on span "Curated" at bounding box center [154, 58] width 39 height 14
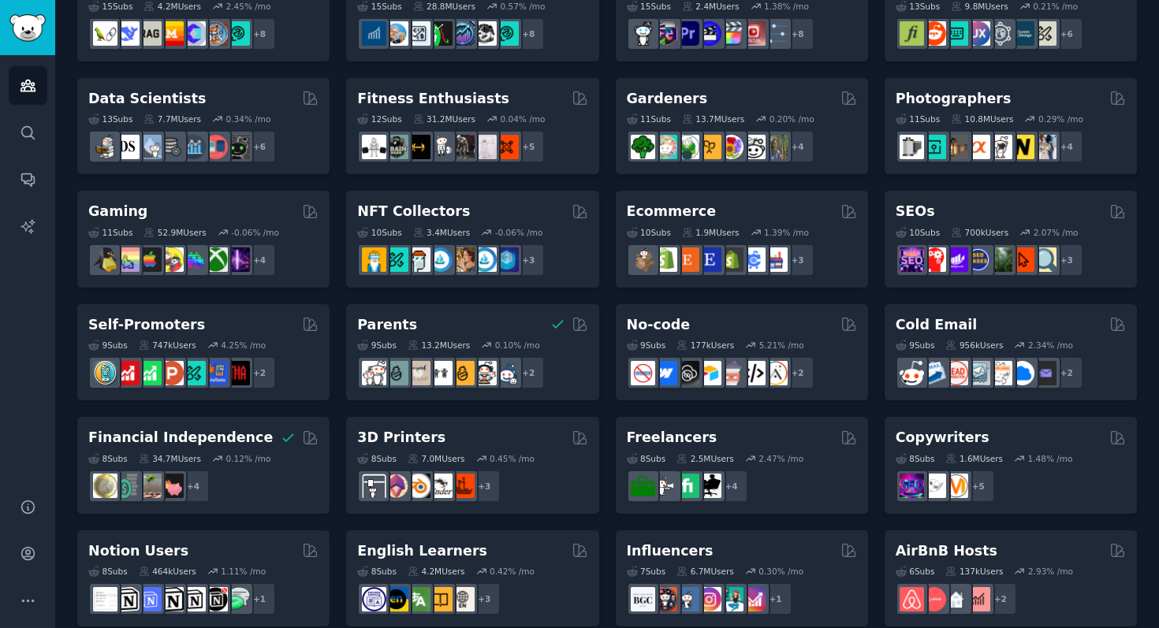
scroll to position [465, 0]
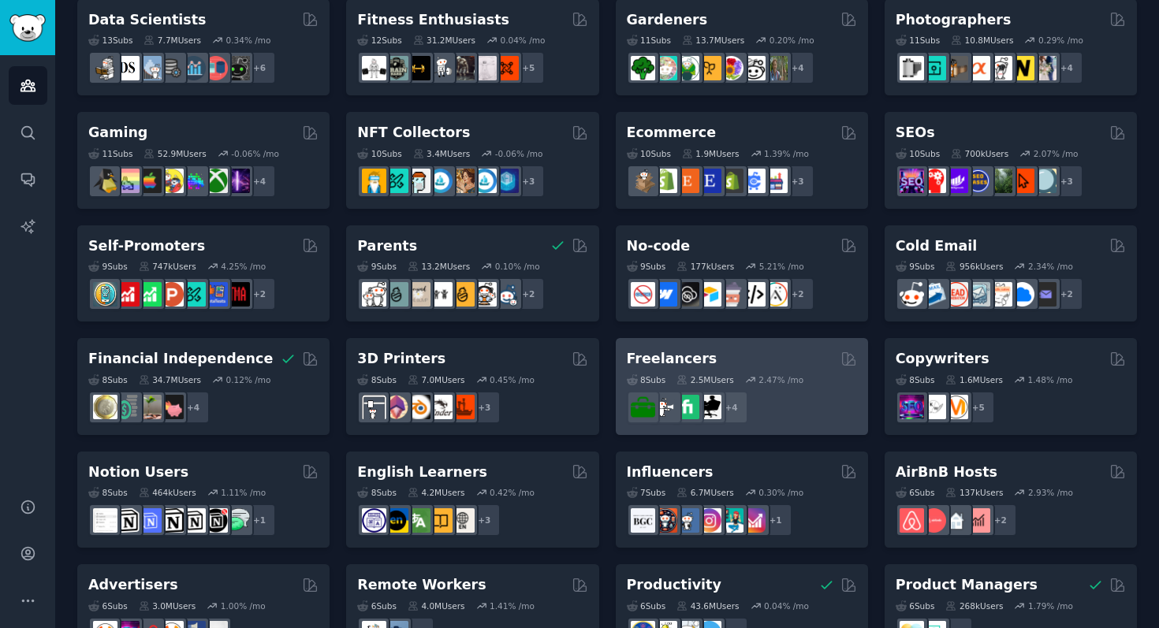
click at [682, 359] on h2 "Freelancers" at bounding box center [672, 359] width 91 height 20
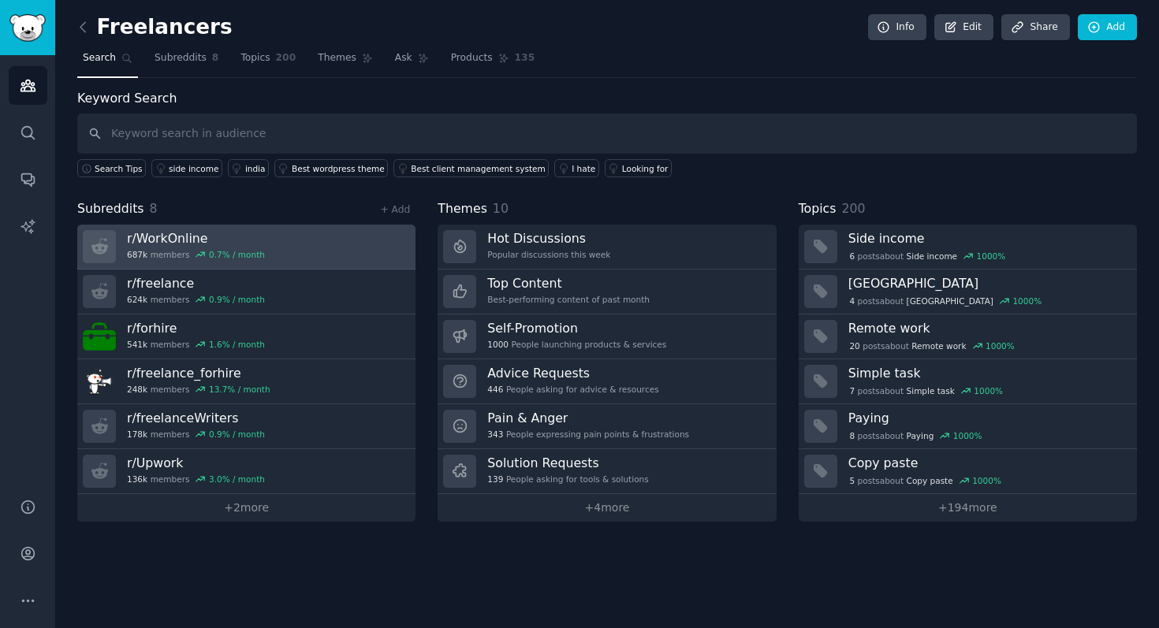
click at [329, 245] on link "r/ WorkOnline 687k members 0.7 % / month" at bounding box center [246, 247] width 338 height 45
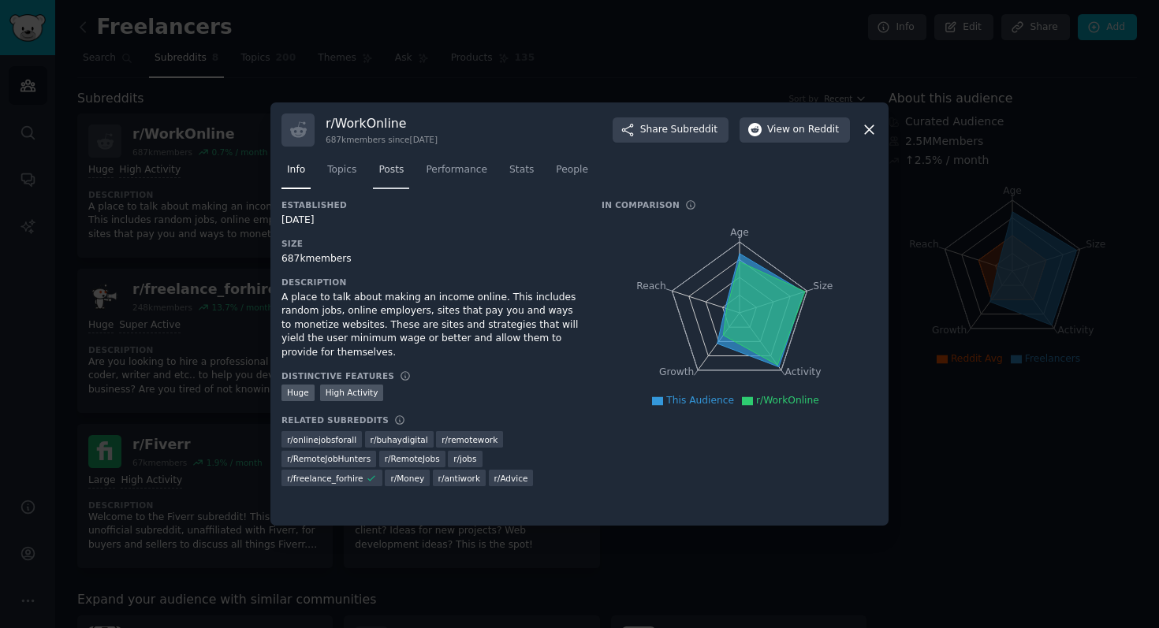
click at [393, 168] on span "Posts" at bounding box center [390, 170] width 25 height 14
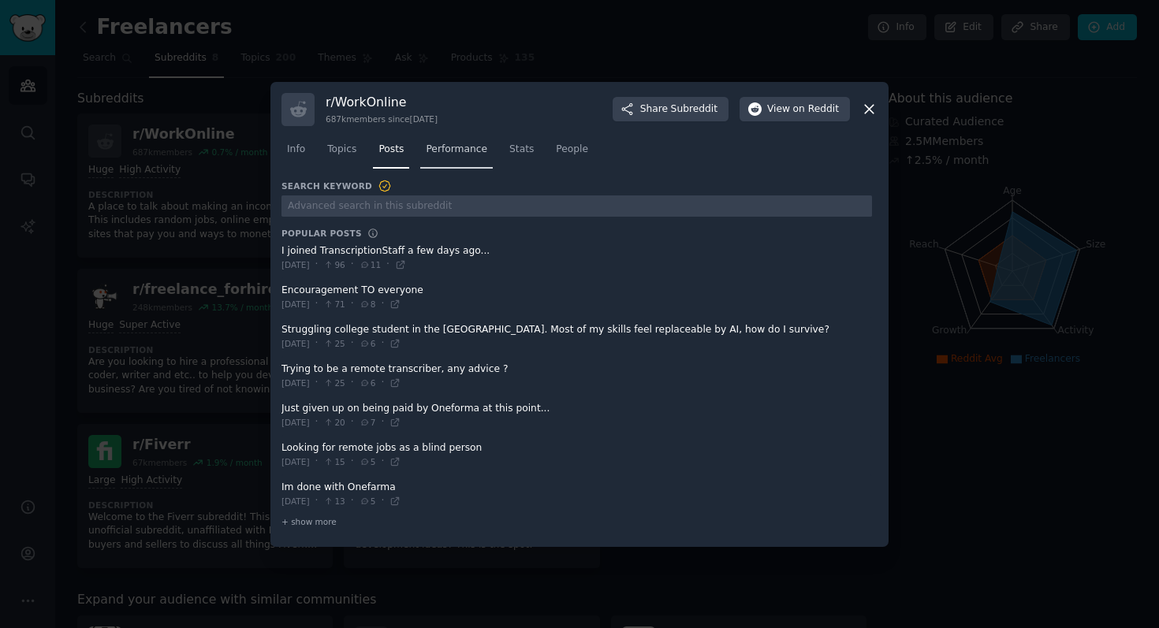
click at [449, 149] on span "Performance" at bounding box center [456, 150] width 61 height 14
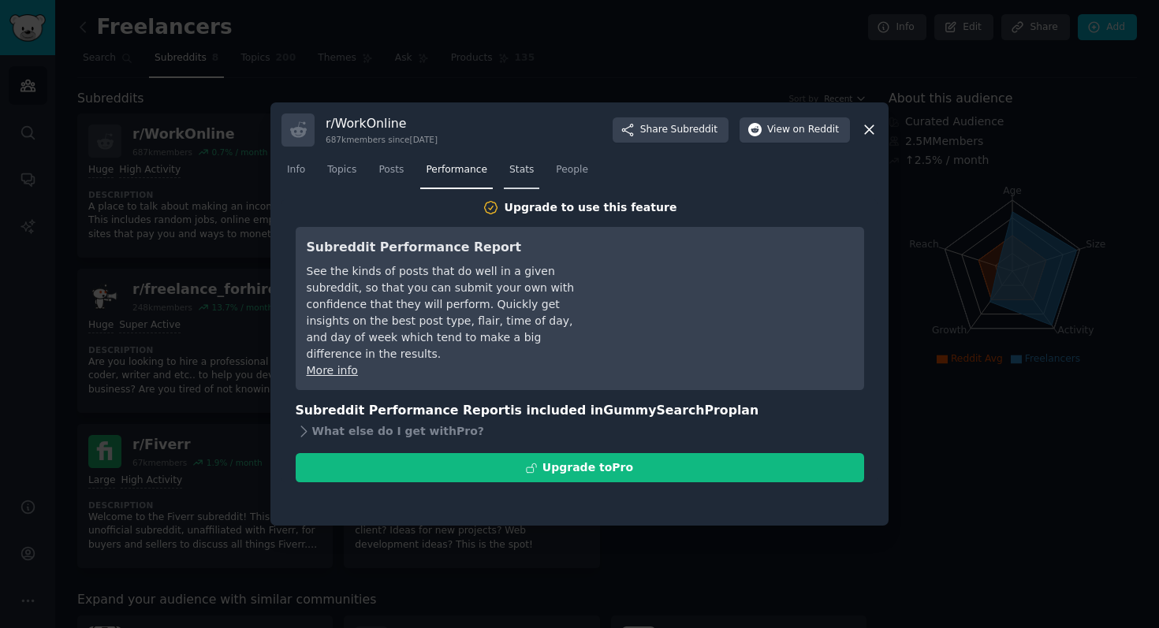
click at [521, 175] on span "Stats" at bounding box center [521, 170] width 24 height 14
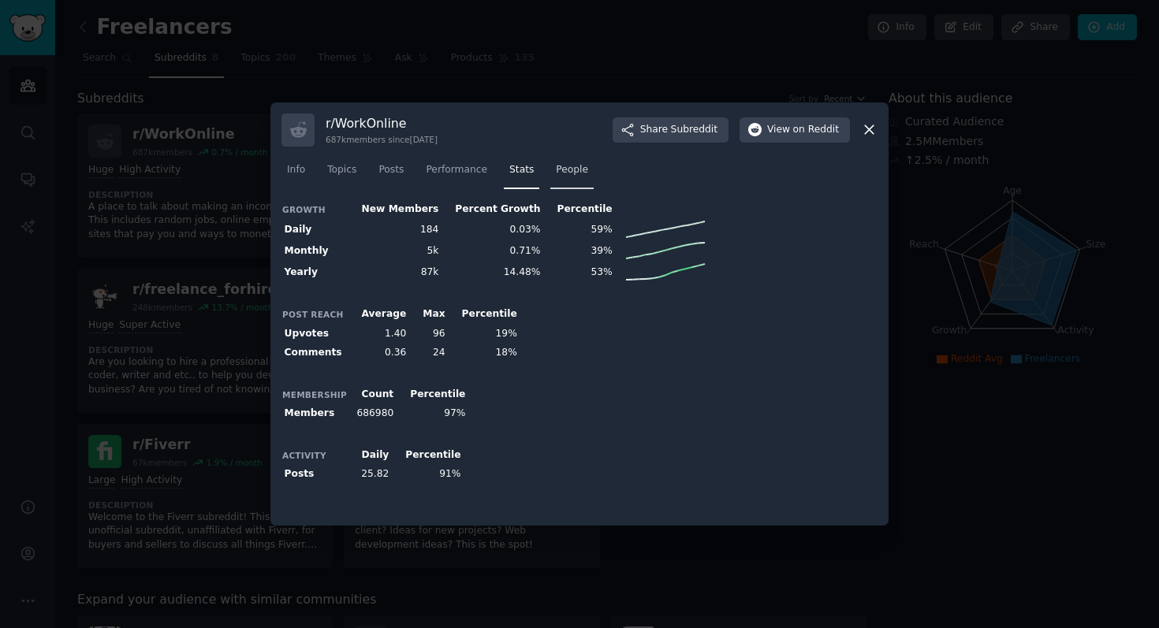
click at [566, 173] on span "People" at bounding box center [572, 170] width 32 height 14
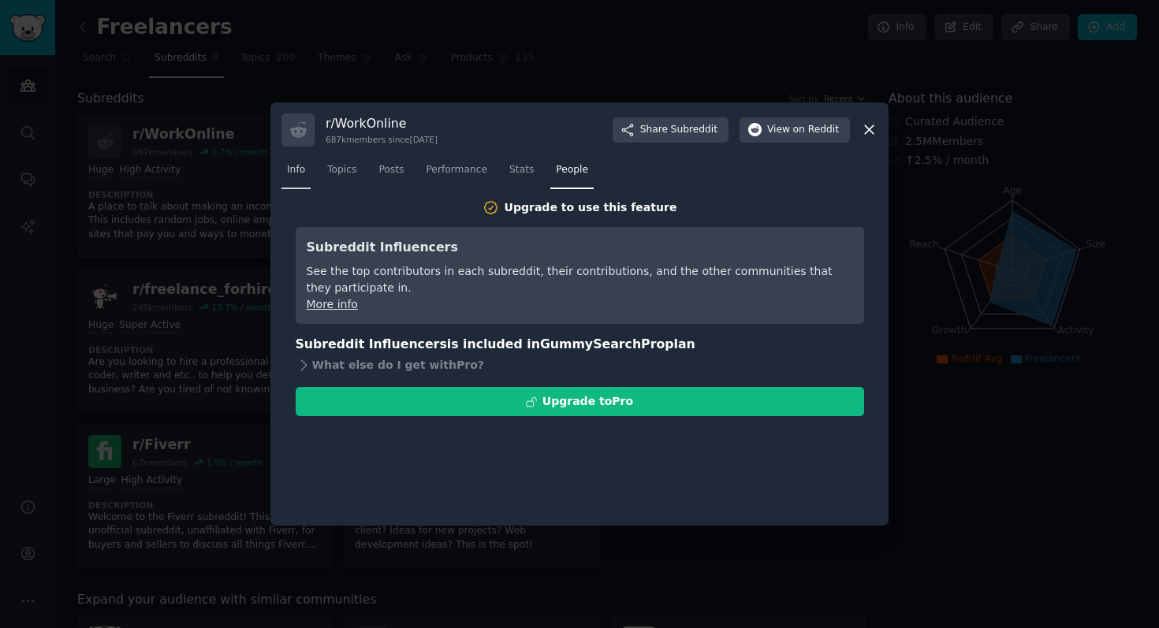
click at [302, 173] on span "Info" at bounding box center [296, 170] width 18 height 14
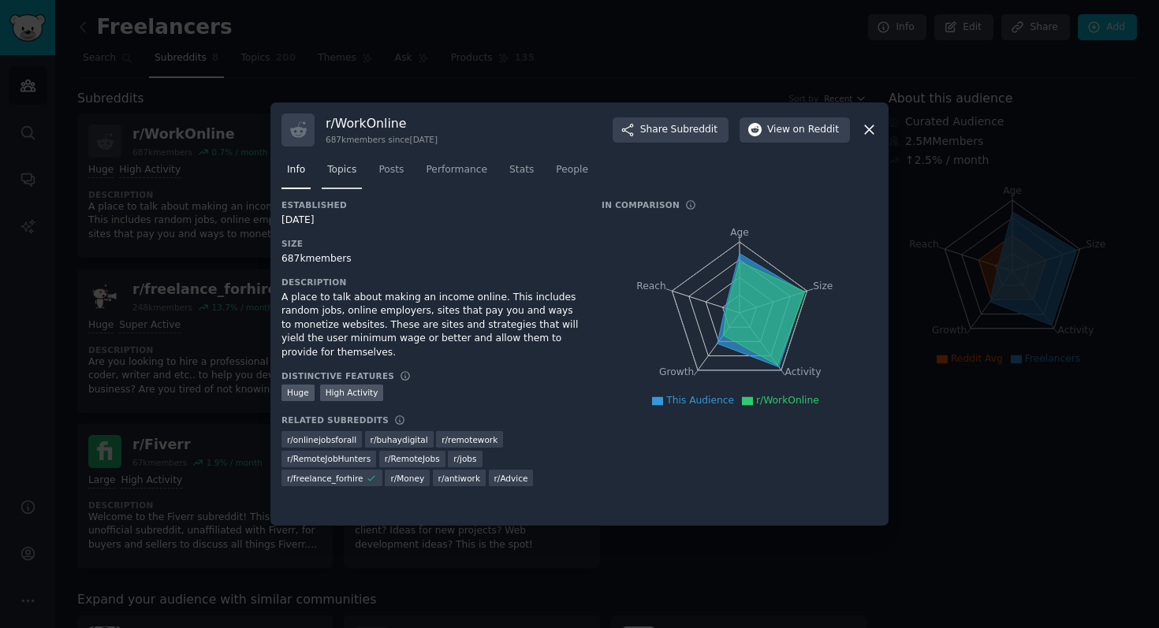
click at [359, 171] on link "Topics" at bounding box center [342, 174] width 40 height 32
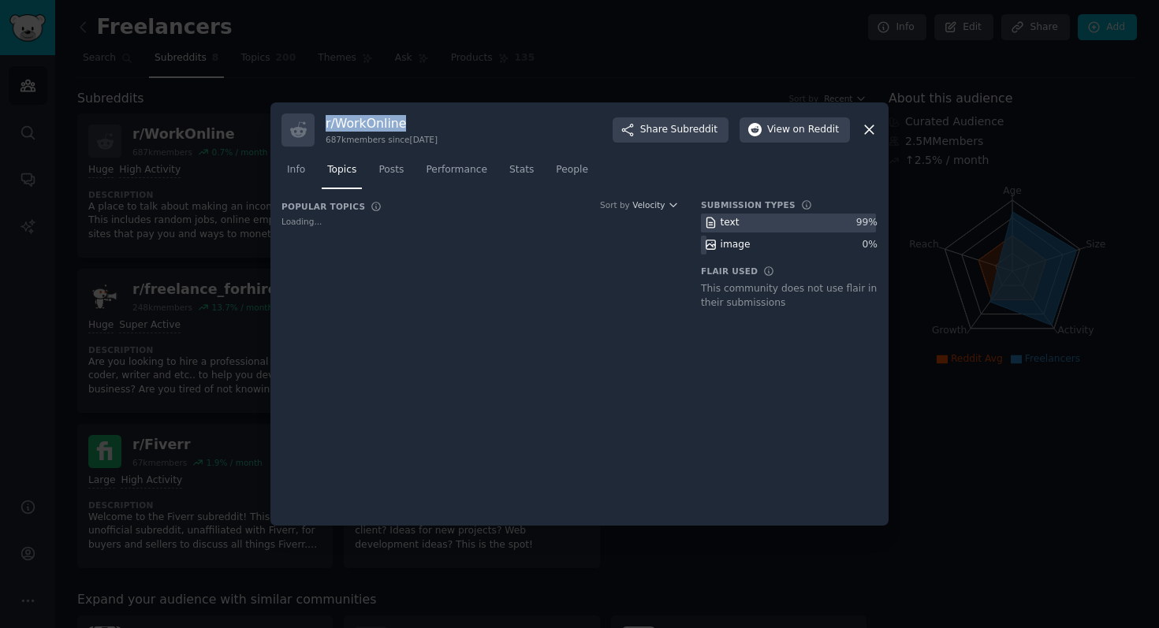
drag, startPoint x: 417, startPoint y: 122, endPoint x: 324, endPoint y: 122, distance: 93.0
click at [324, 122] on div "r/ WorkOnline 687k members since [DATE] Share Subreddit View on Reddit" at bounding box center [579, 129] width 596 height 33
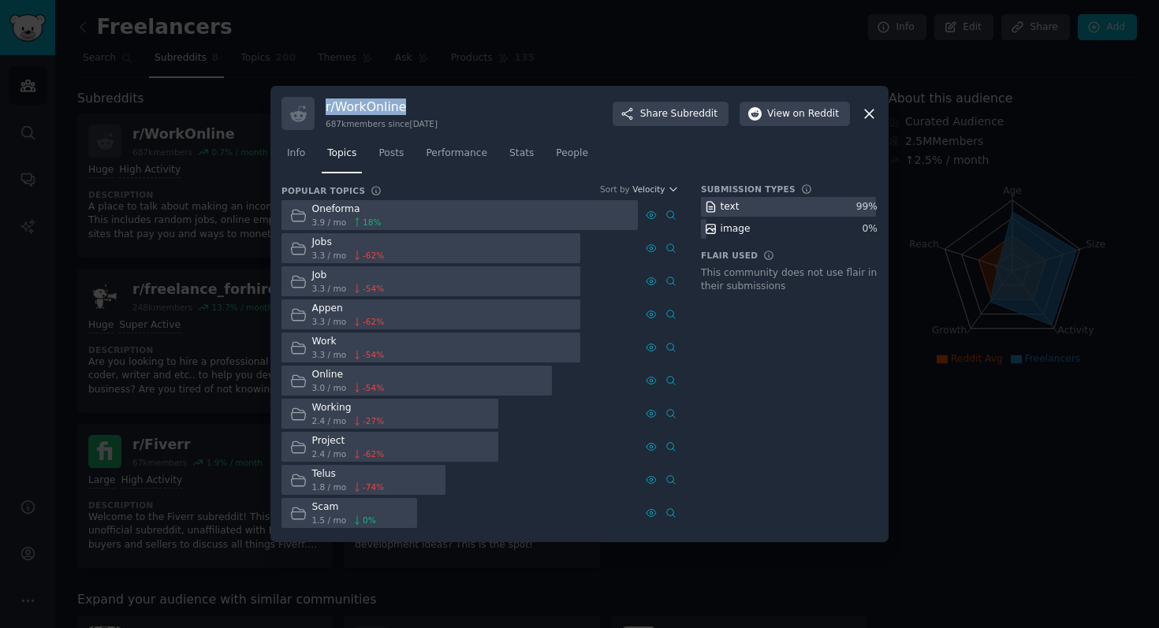
copy h3 "r/ WorkOnline"
click at [815, 121] on button "View on Reddit" at bounding box center [794, 114] width 110 height 25
